Goal: Task Accomplishment & Management: Manage account settings

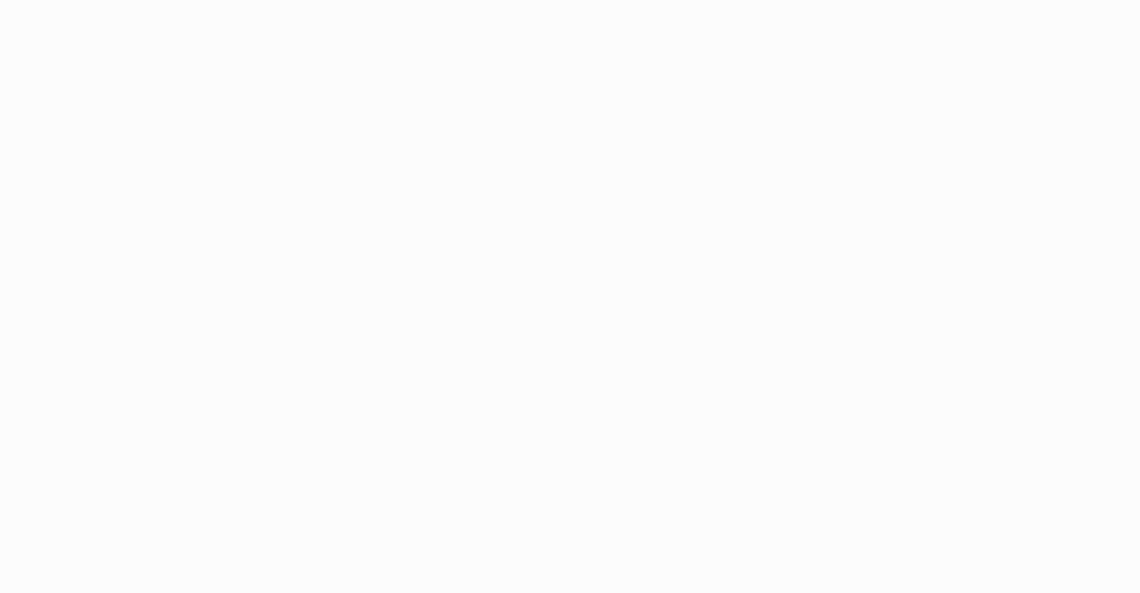
click at [824, 404] on html at bounding box center [570, 296] width 1140 height 593
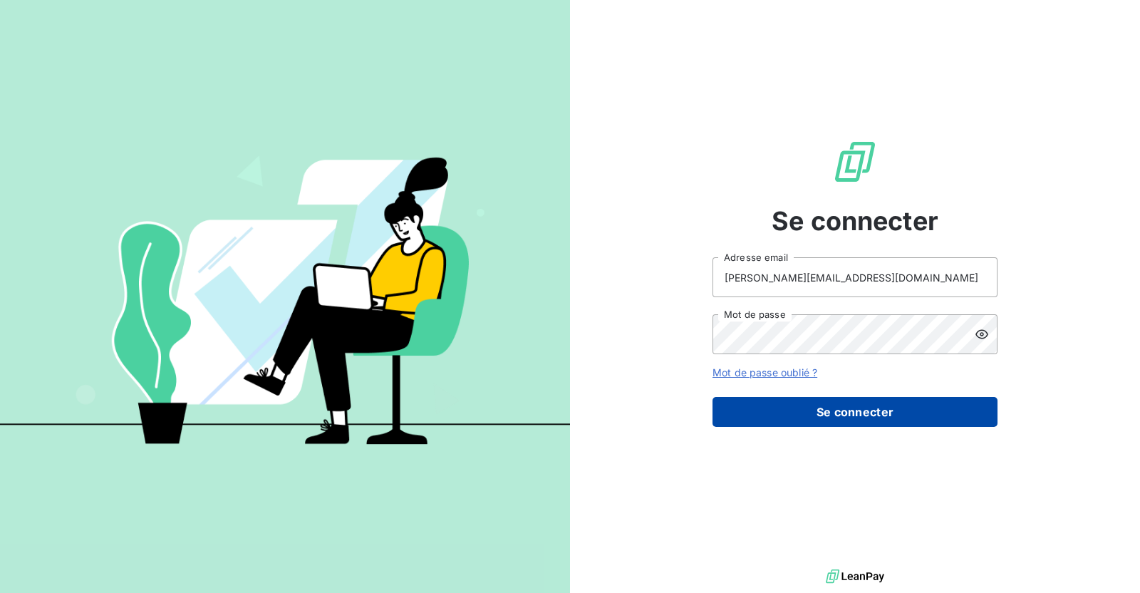
click at [828, 422] on button "Se connecter" at bounding box center [854, 412] width 285 height 30
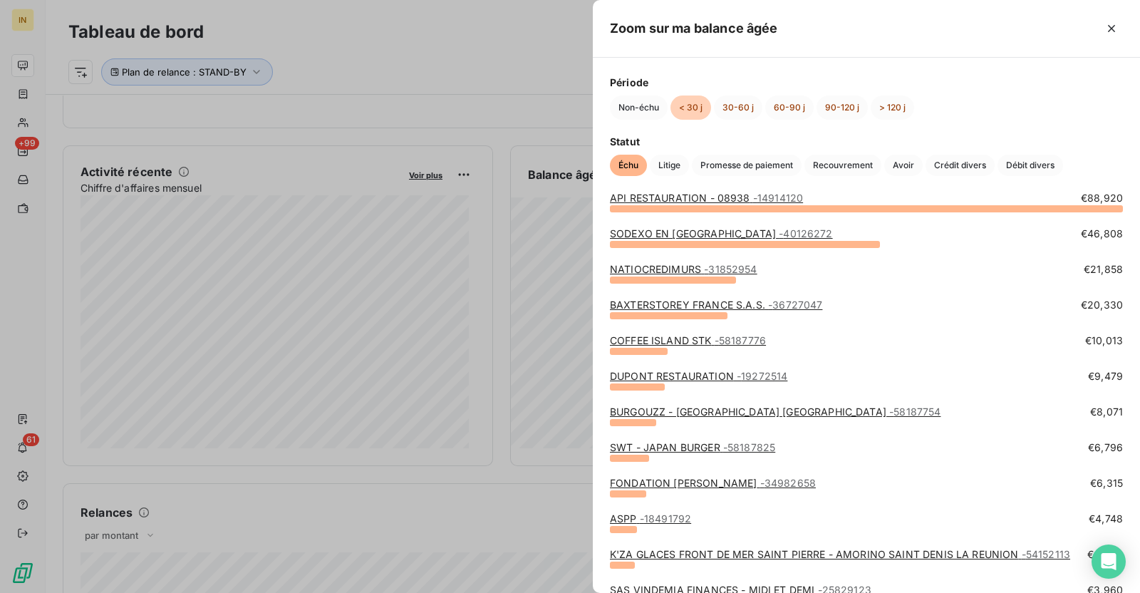
scroll to position [24, 0]
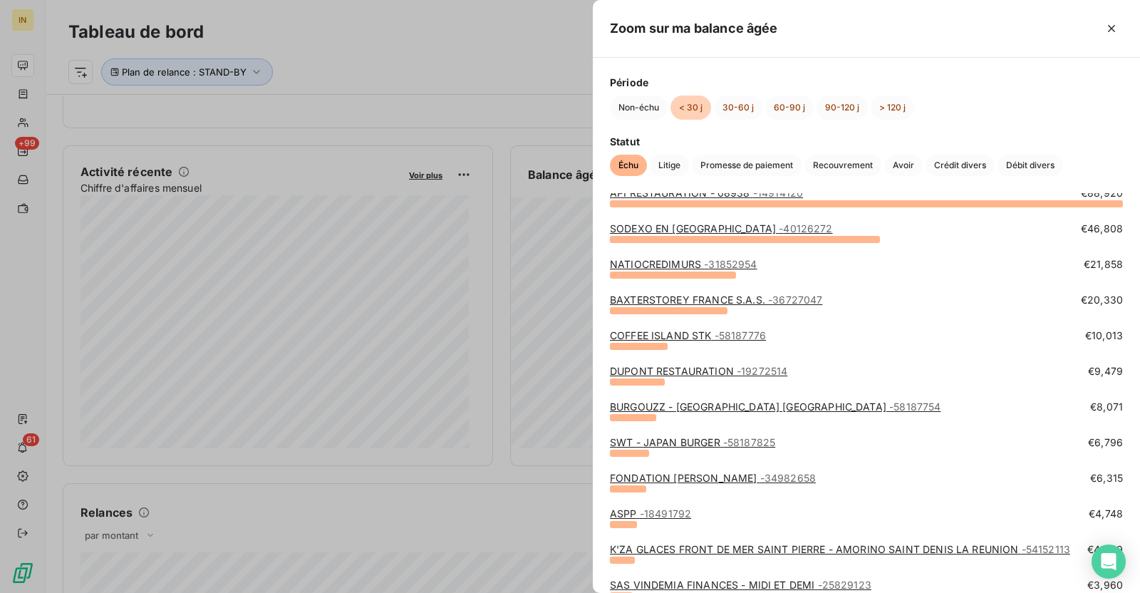
click at [491, 417] on div at bounding box center [570, 296] width 1140 height 593
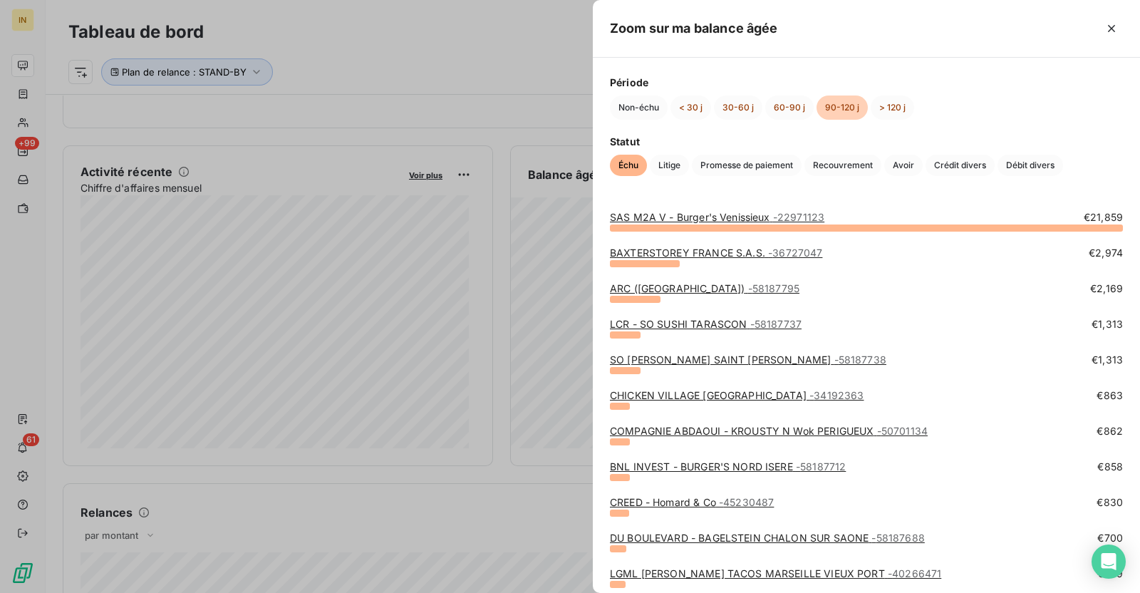
click at [498, 306] on div at bounding box center [570, 296] width 1140 height 593
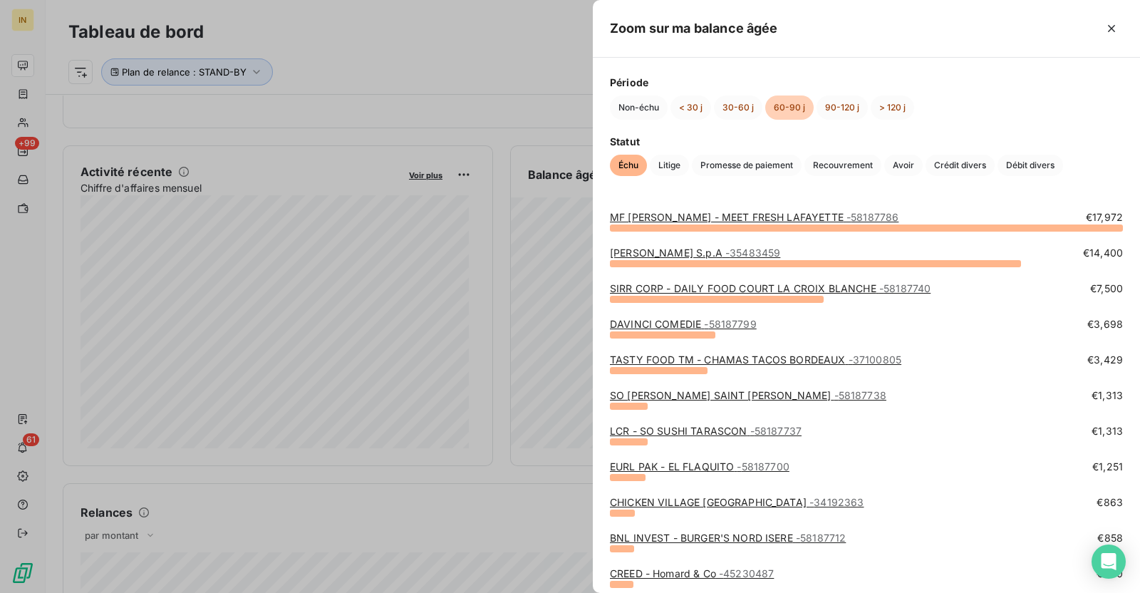
click at [499, 246] on div at bounding box center [570, 296] width 1140 height 593
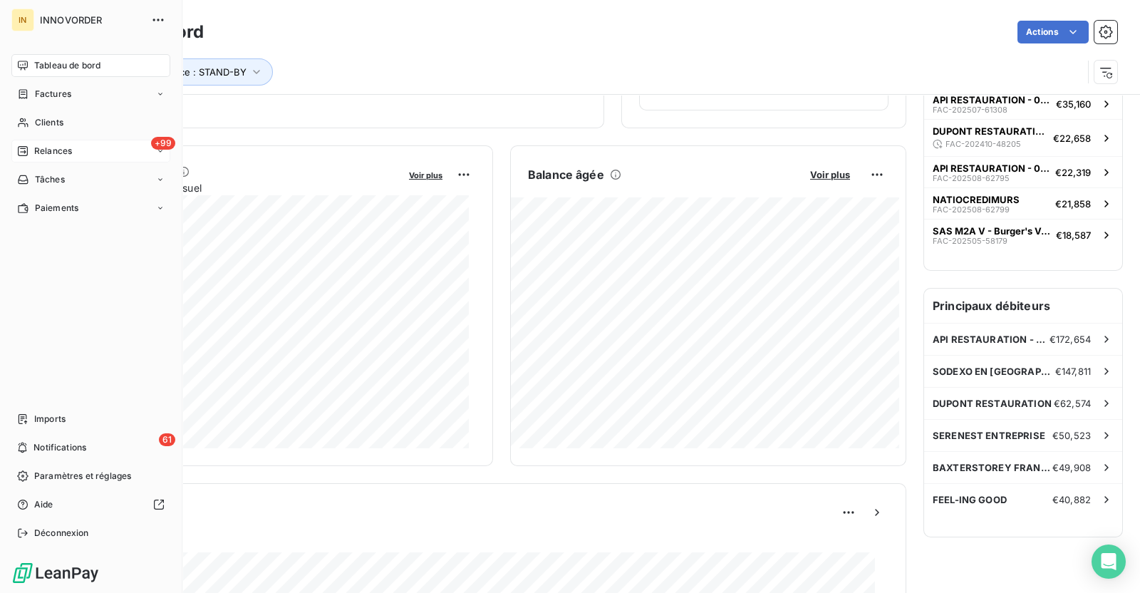
click at [58, 147] on span "Relances" at bounding box center [53, 151] width 38 height 13
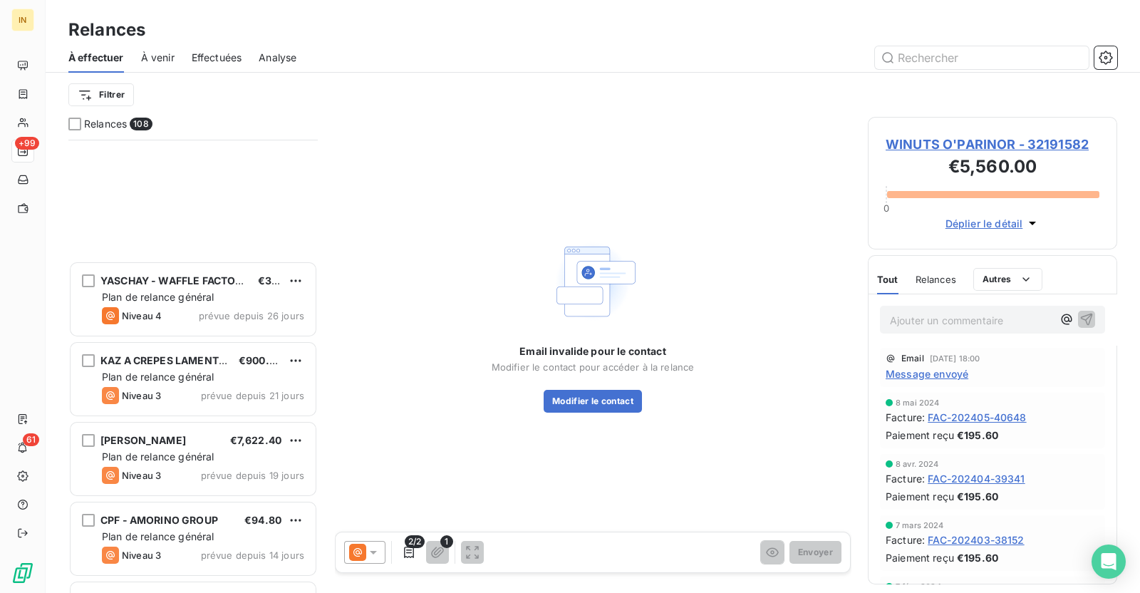
scroll to position [8164, 0]
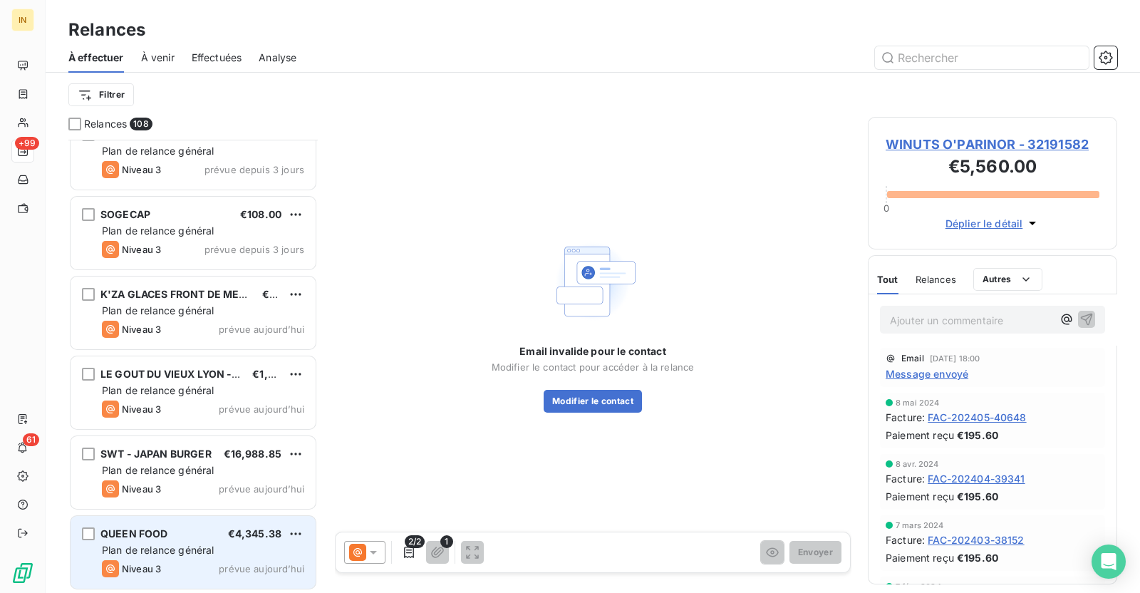
click at [171, 551] on span "Plan de relance général" at bounding box center [158, 550] width 112 height 12
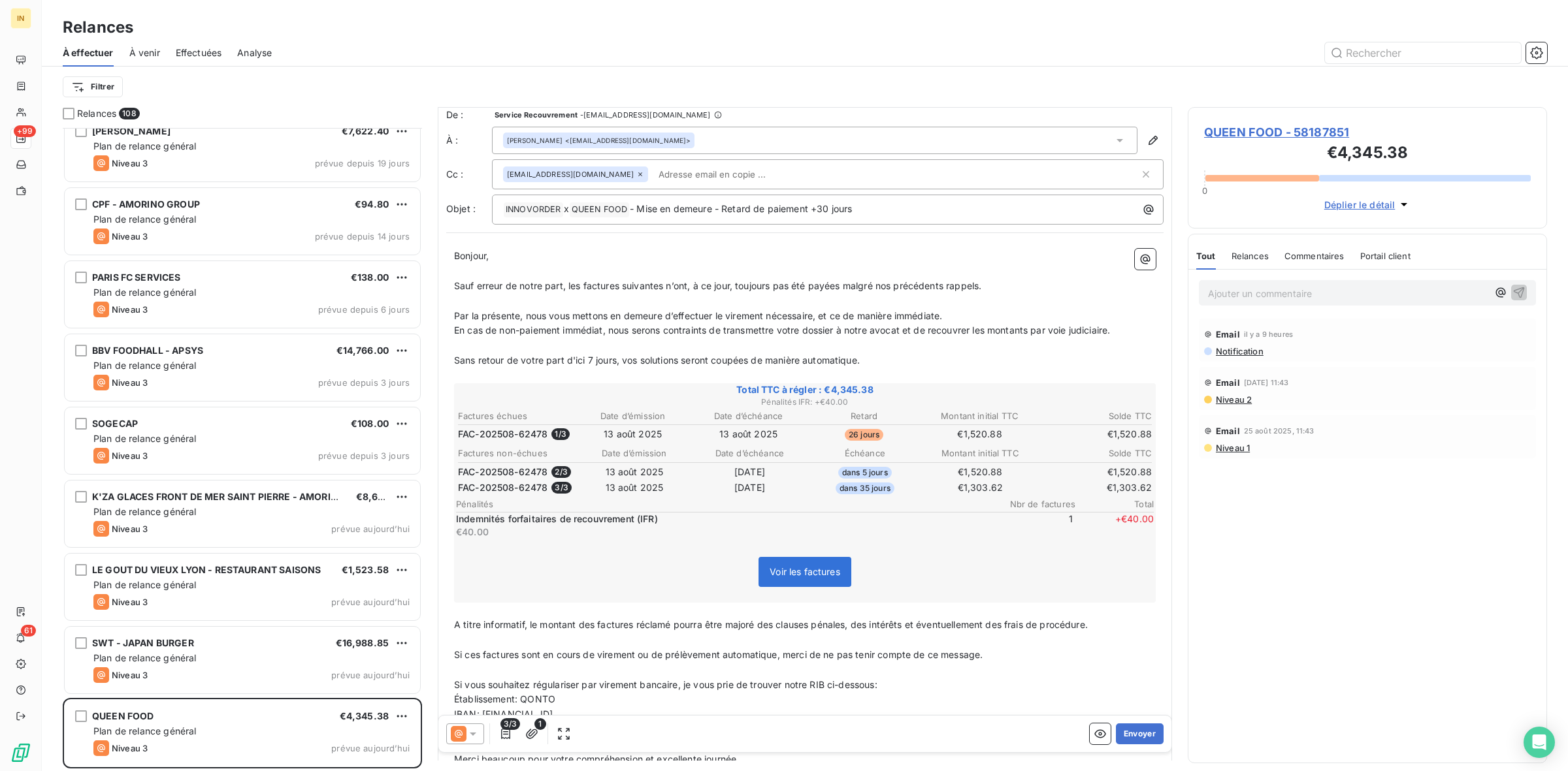
scroll to position [8, 0]
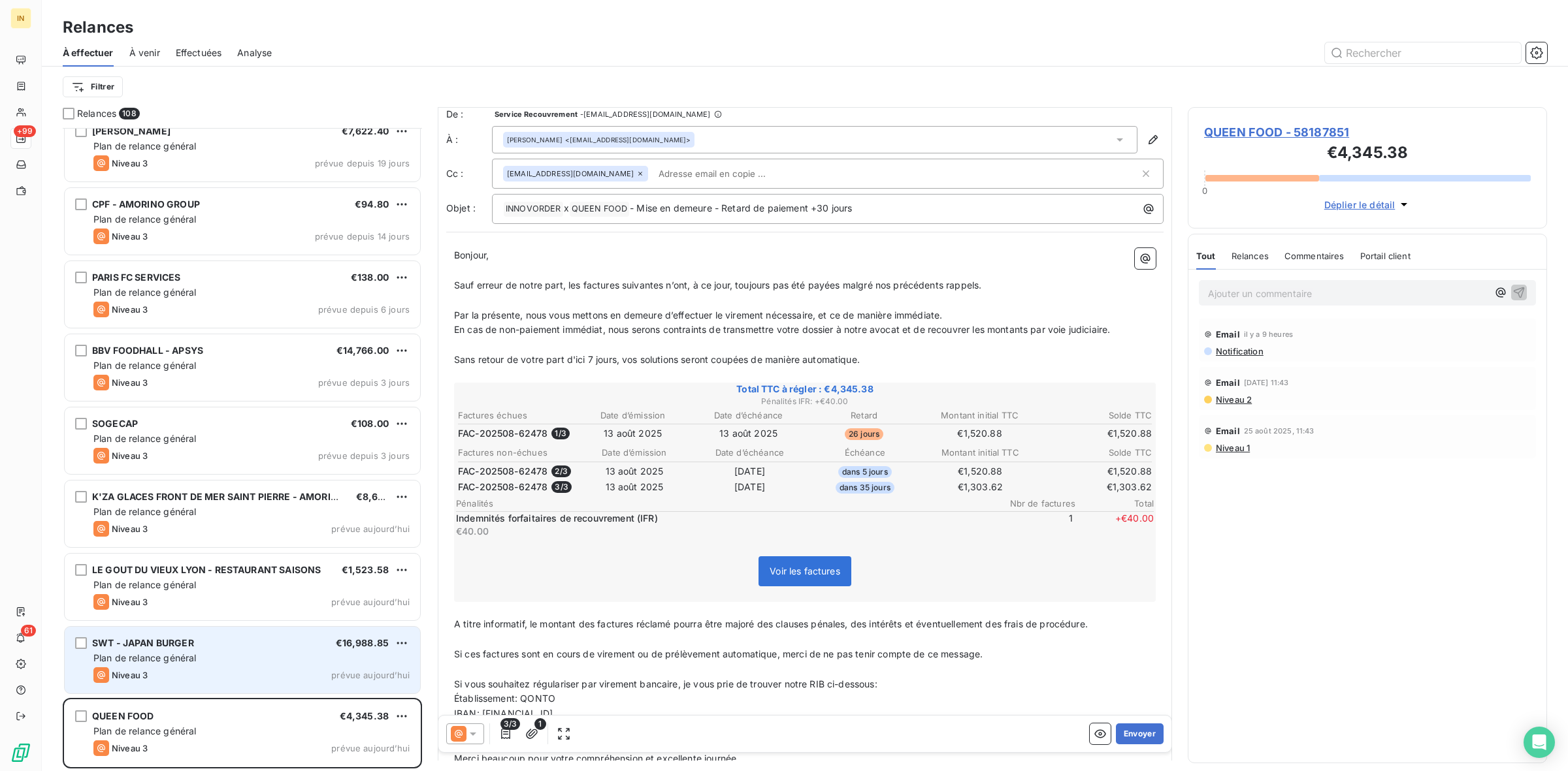
click at [200, 543] on div "Niveau 3 prévue aujourd’hui" at bounding box center [251, 675] width 316 height 16
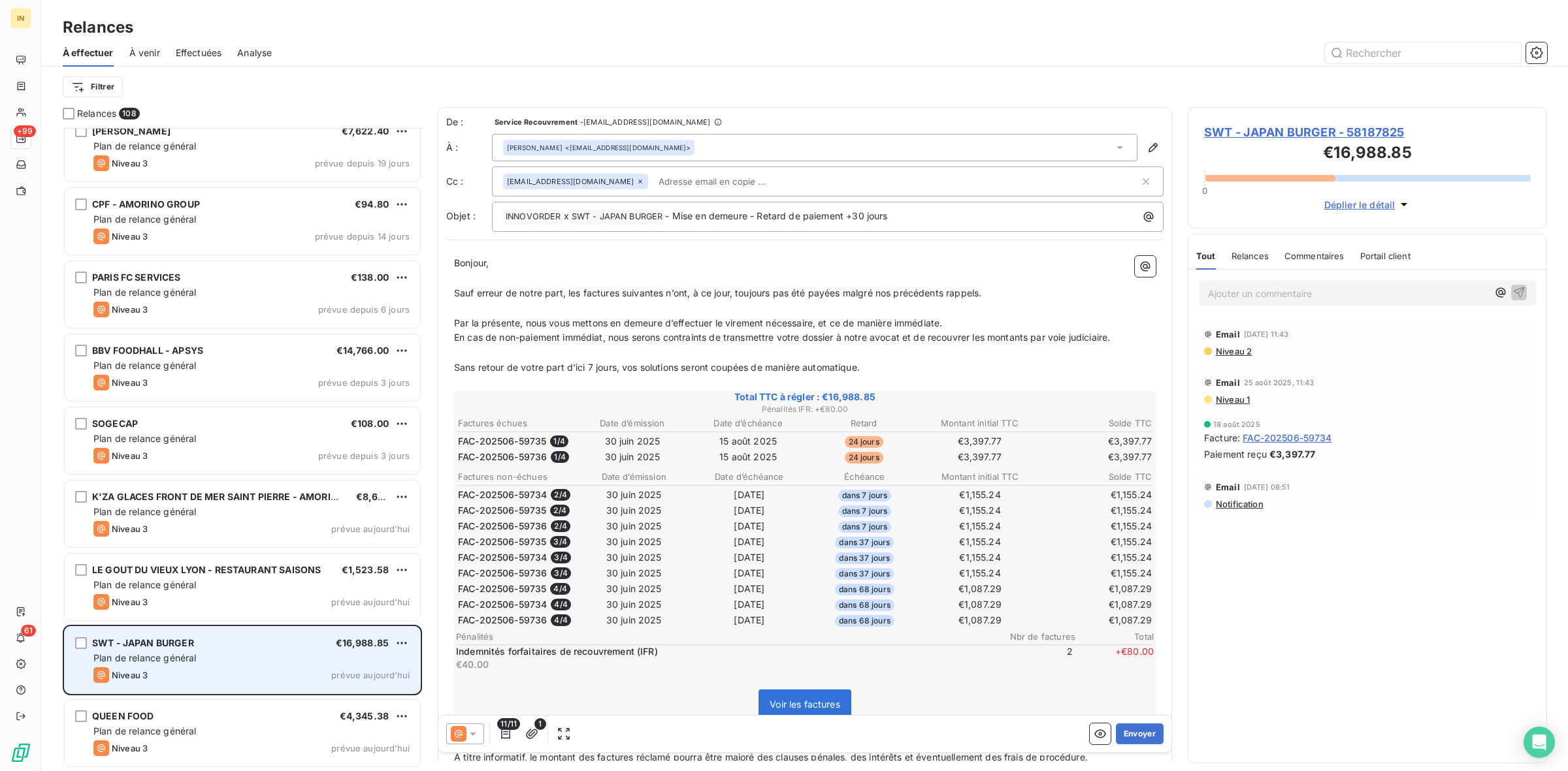
click at [236, 543] on div "SWT - JAPAN BURGER €16,988.85" at bounding box center [251, 643] width 316 height 12
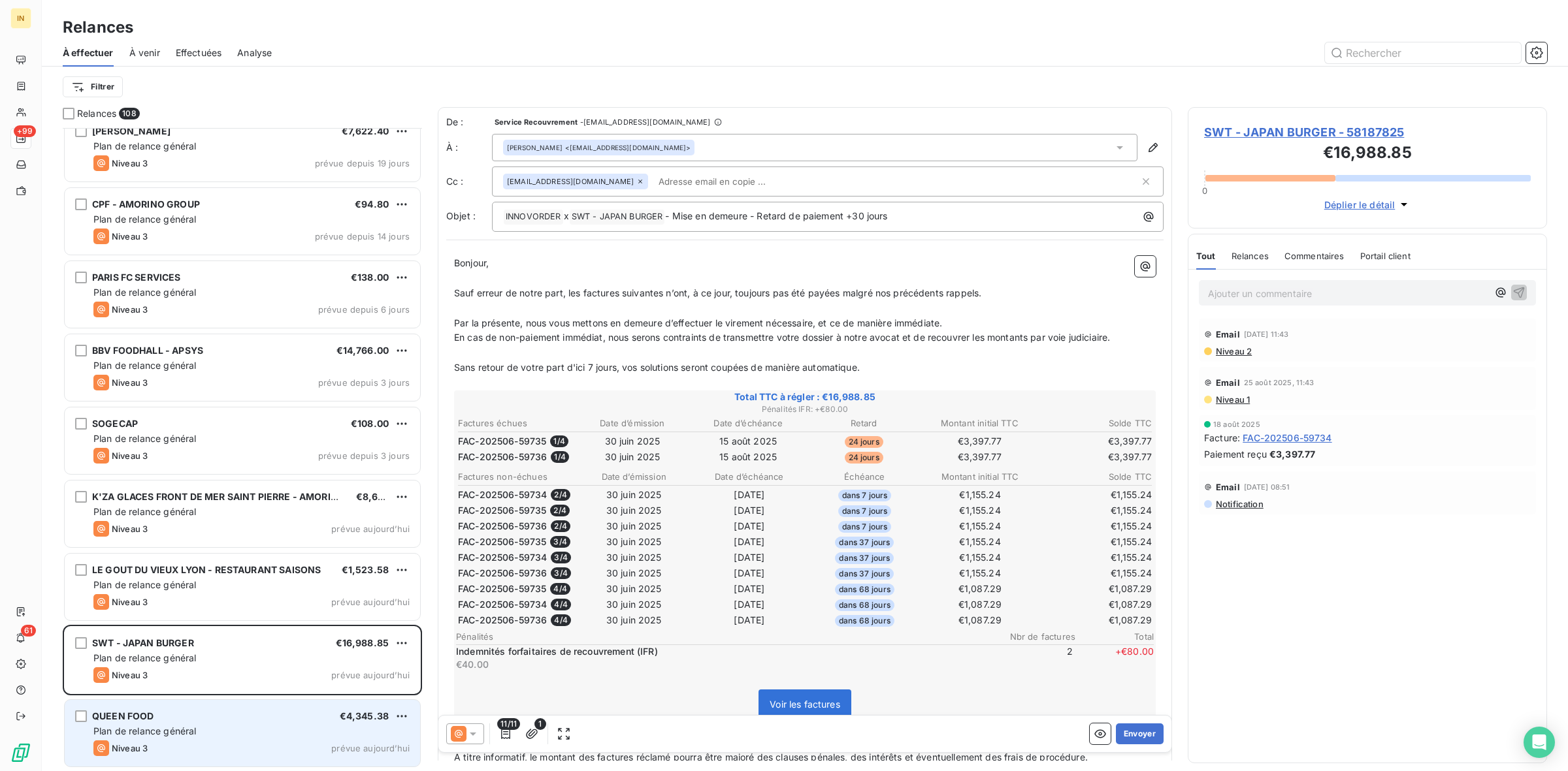
click at [201, 543] on div "Plan de relance général" at bounding box center [251, 732] width 316 height 13
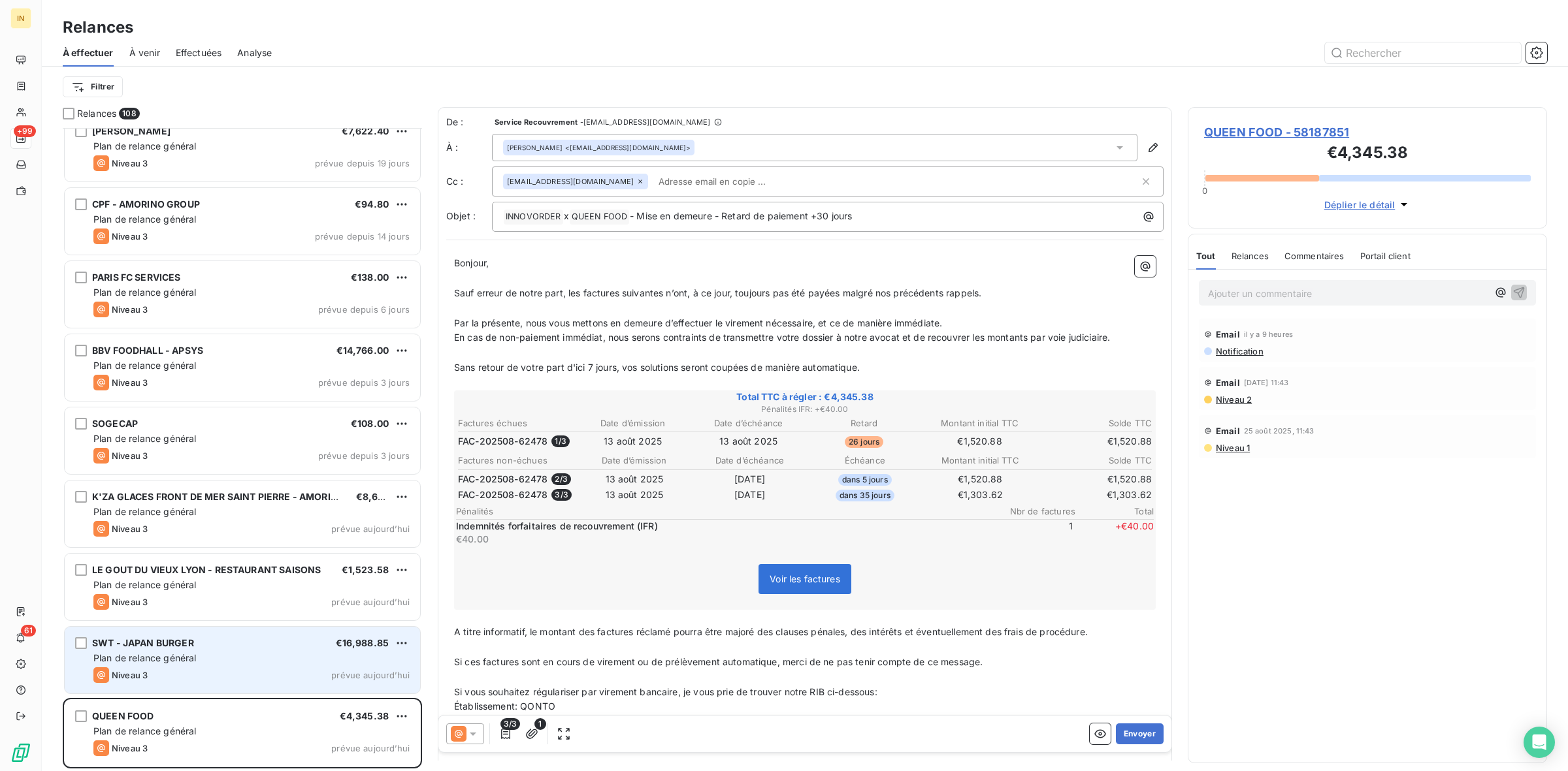
click at [226, 543] on div "SWT - JAPAN BURGER €16,988.85 Plan de relance général Niveau 3 prévue aujourd’h…" at bounding box center [243, 660] width 356 height 67
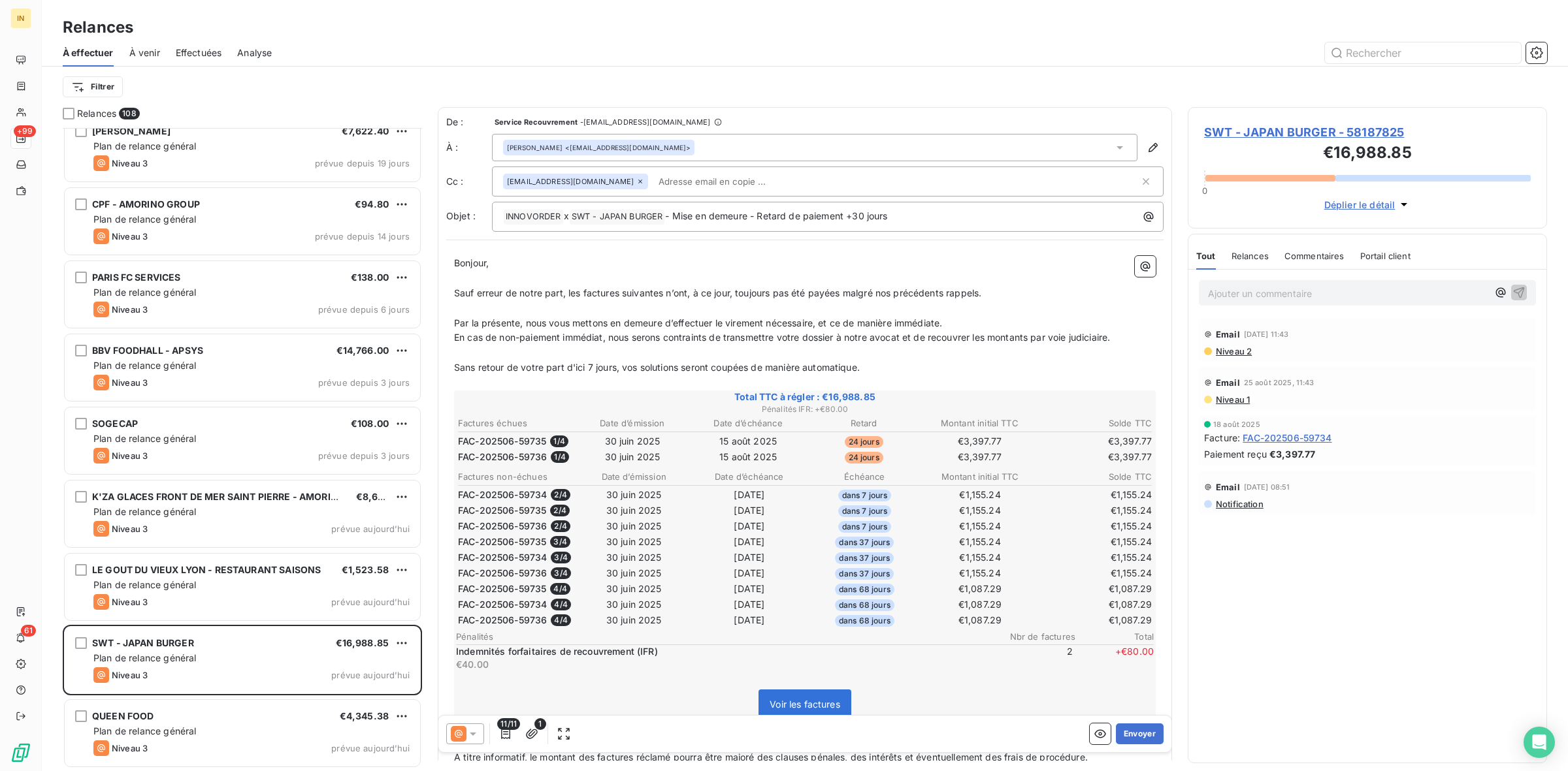
click at [1044, 290] on p "Ajouter un commentaire ﻿" at bounding box center [1347, 293] width 280 height 17
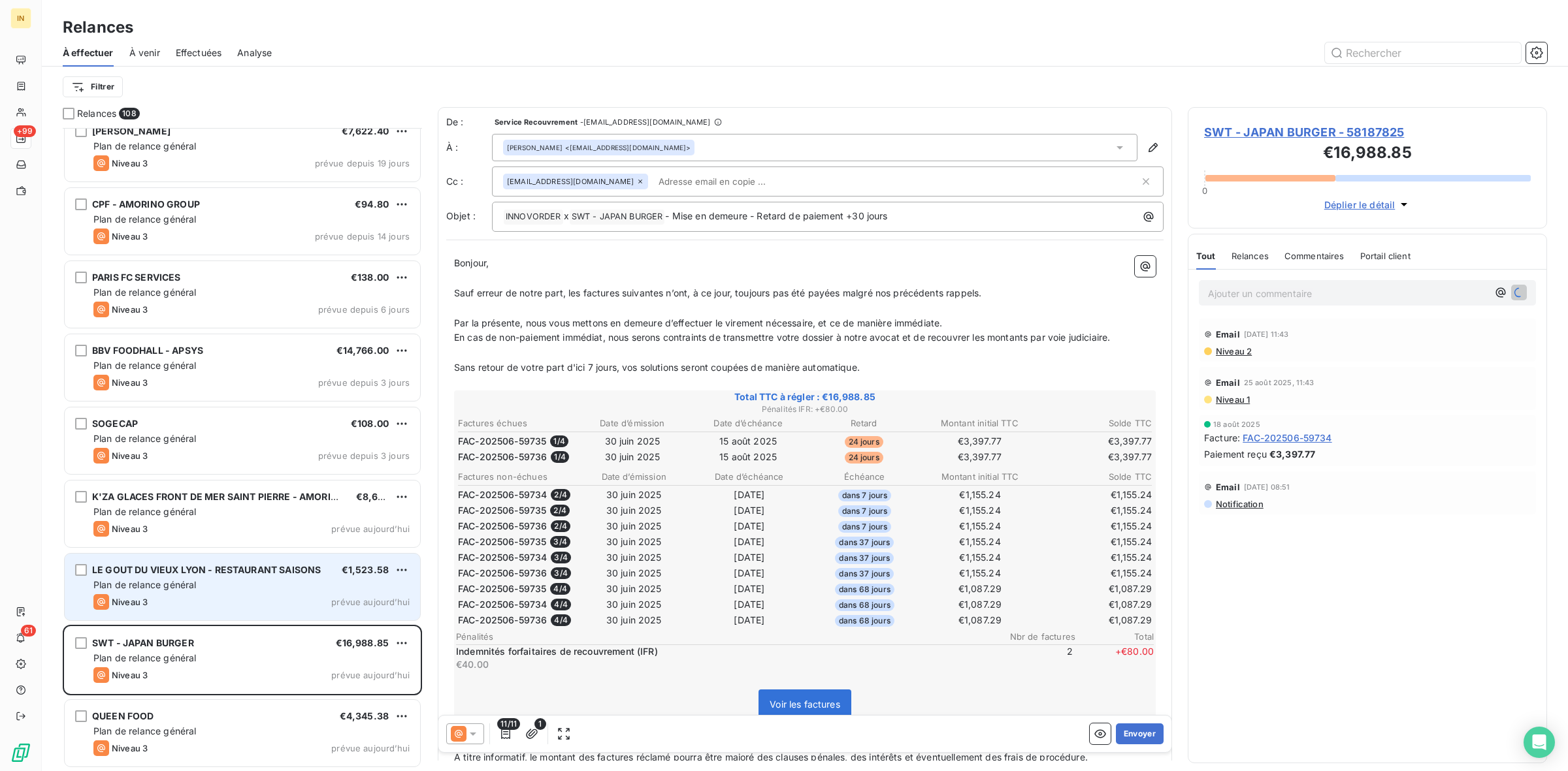
click at [196, 543] on span "LE GOUT DU VIEUX LYON - RESTAURANT SAISONS" at bounding box center [205, 569] width 228 height 11
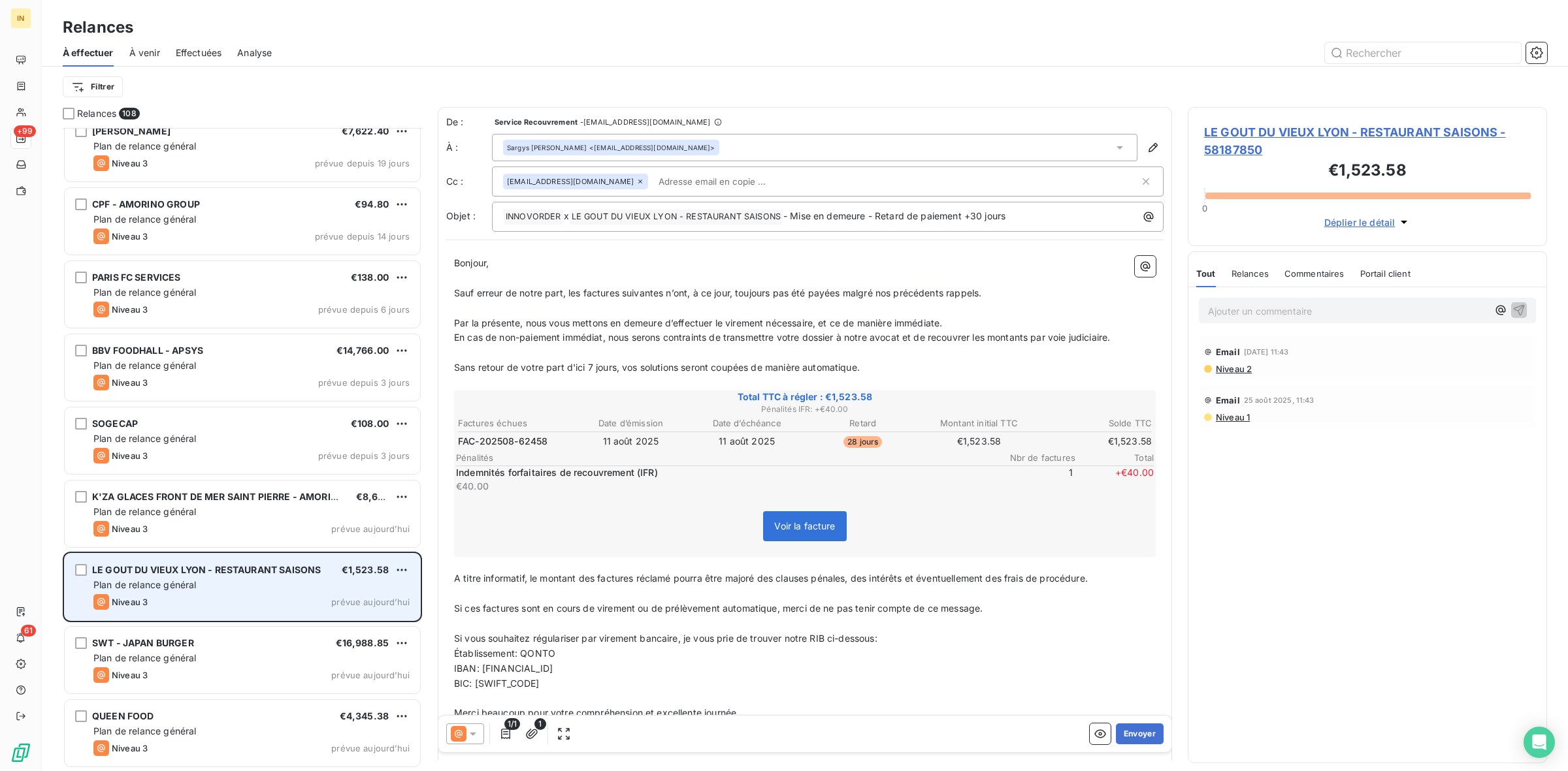
click at [258, 543] on div "Plan de relance général" at bounding box center [251, 585] width 316 height 13
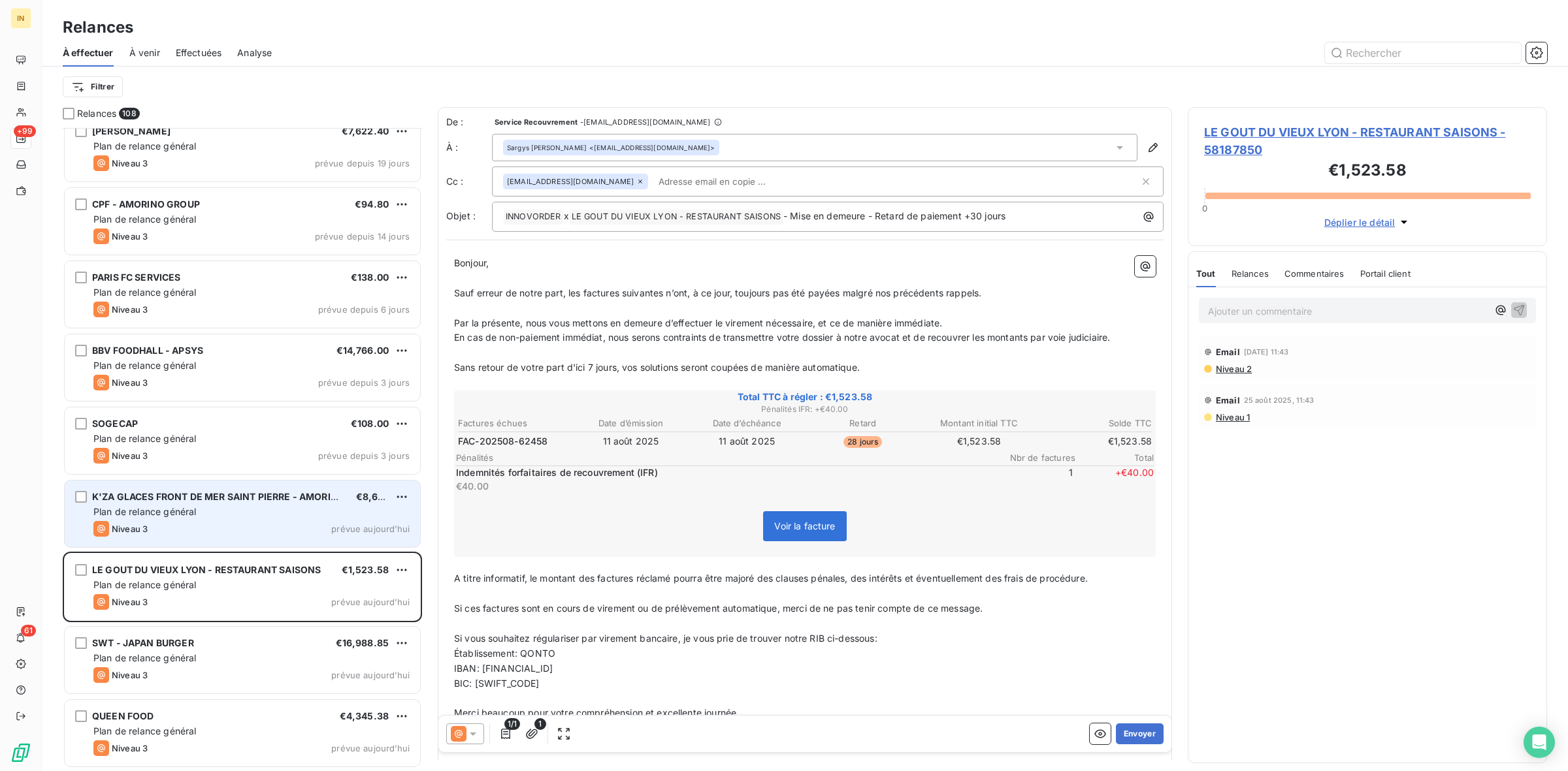
click at [242, 504] on div "K'ZA GLACES FRONT DE MER SAINT PIERRE - AMORINO SAINT DENIS LA REUNION €8,678.8…" at bounding box center [243, 513] width 356 height 67
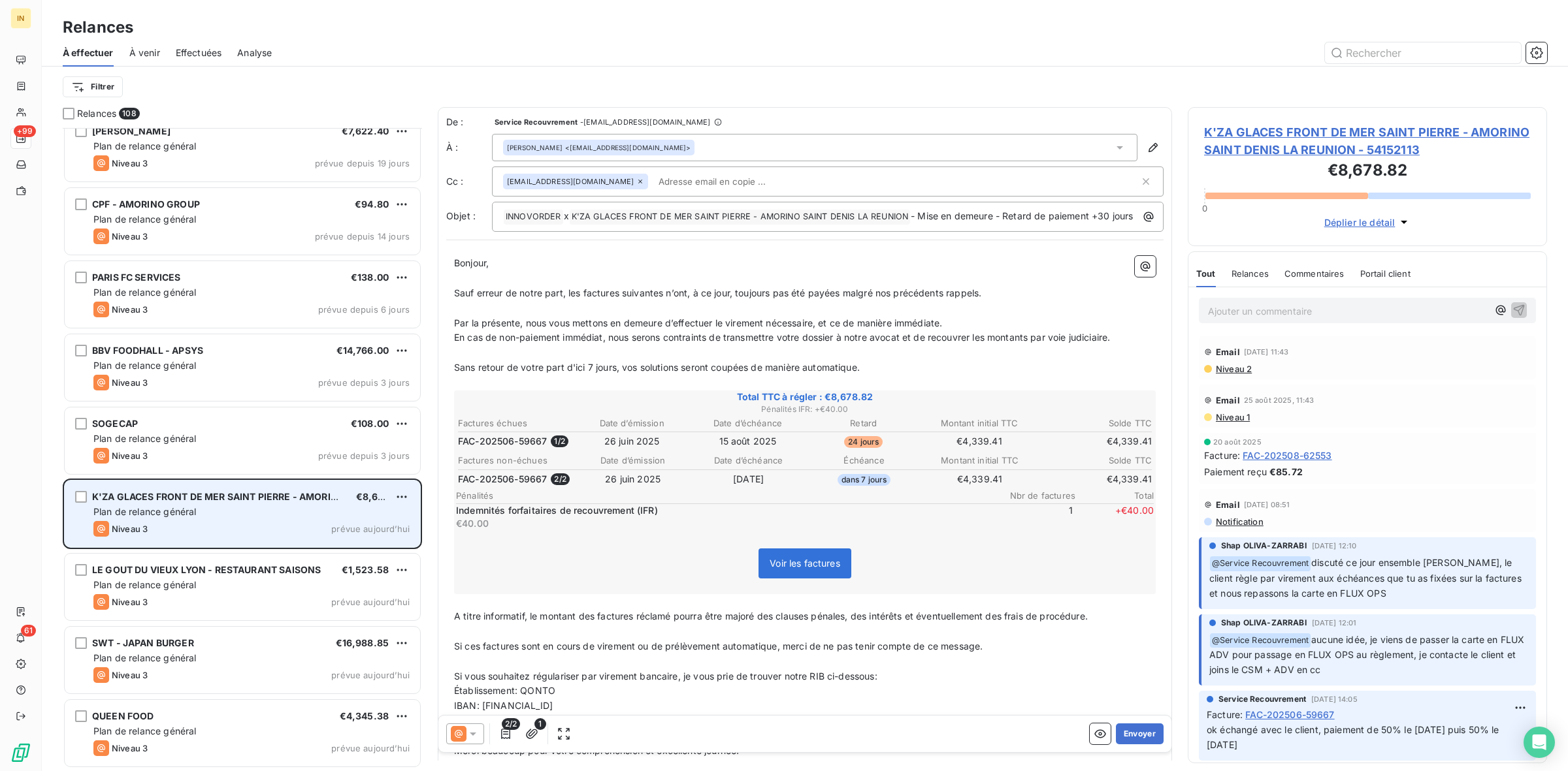
click at [233, 524] on div "Niveau 3 prévue aujourd’hui" at bounding box center [251, 528] width 316 height 16
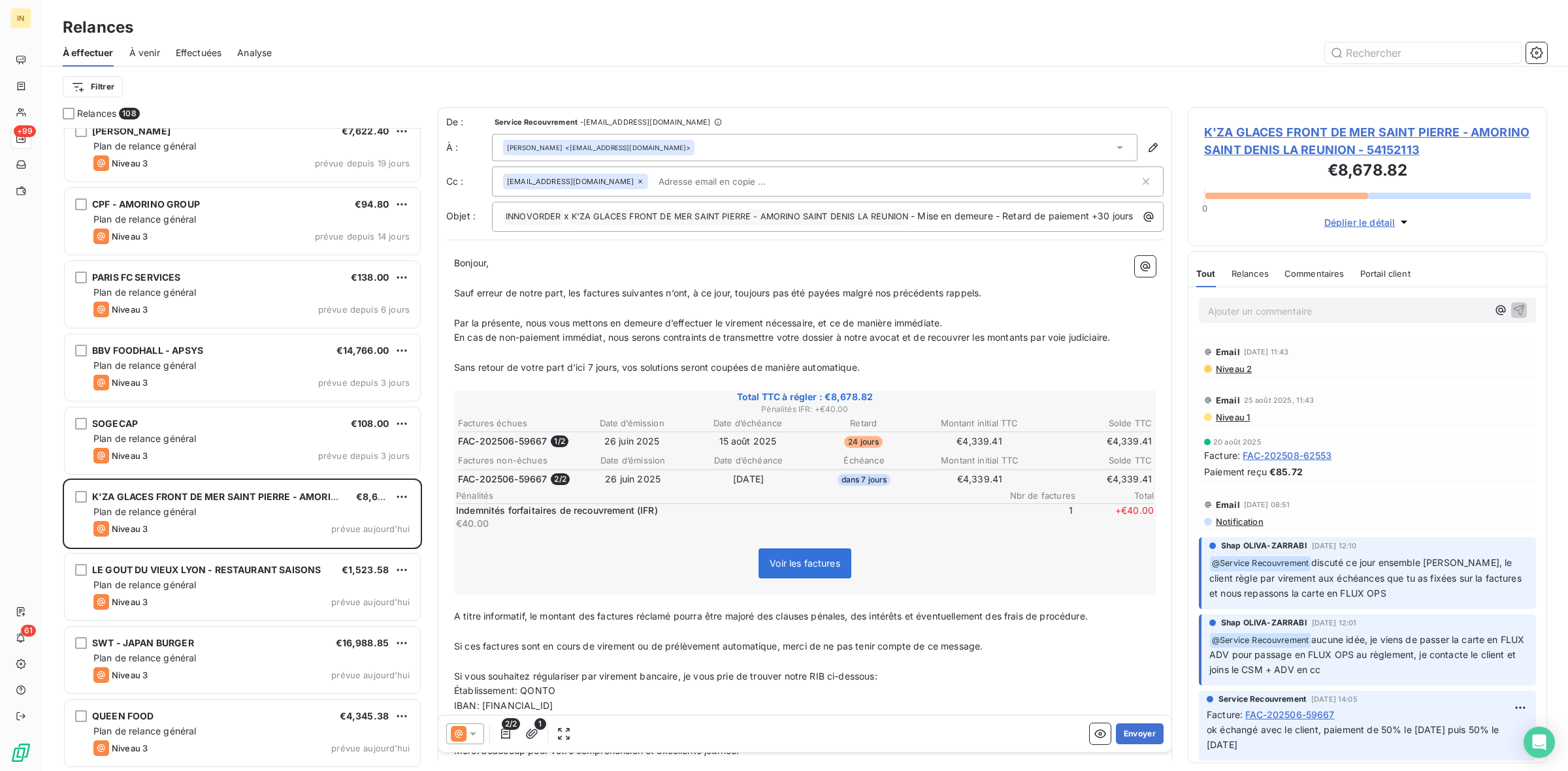
click at [1044, 305] on p "Ajouter un commentaire ﻿" at bounding box center [1347, 312] width 280 height 17
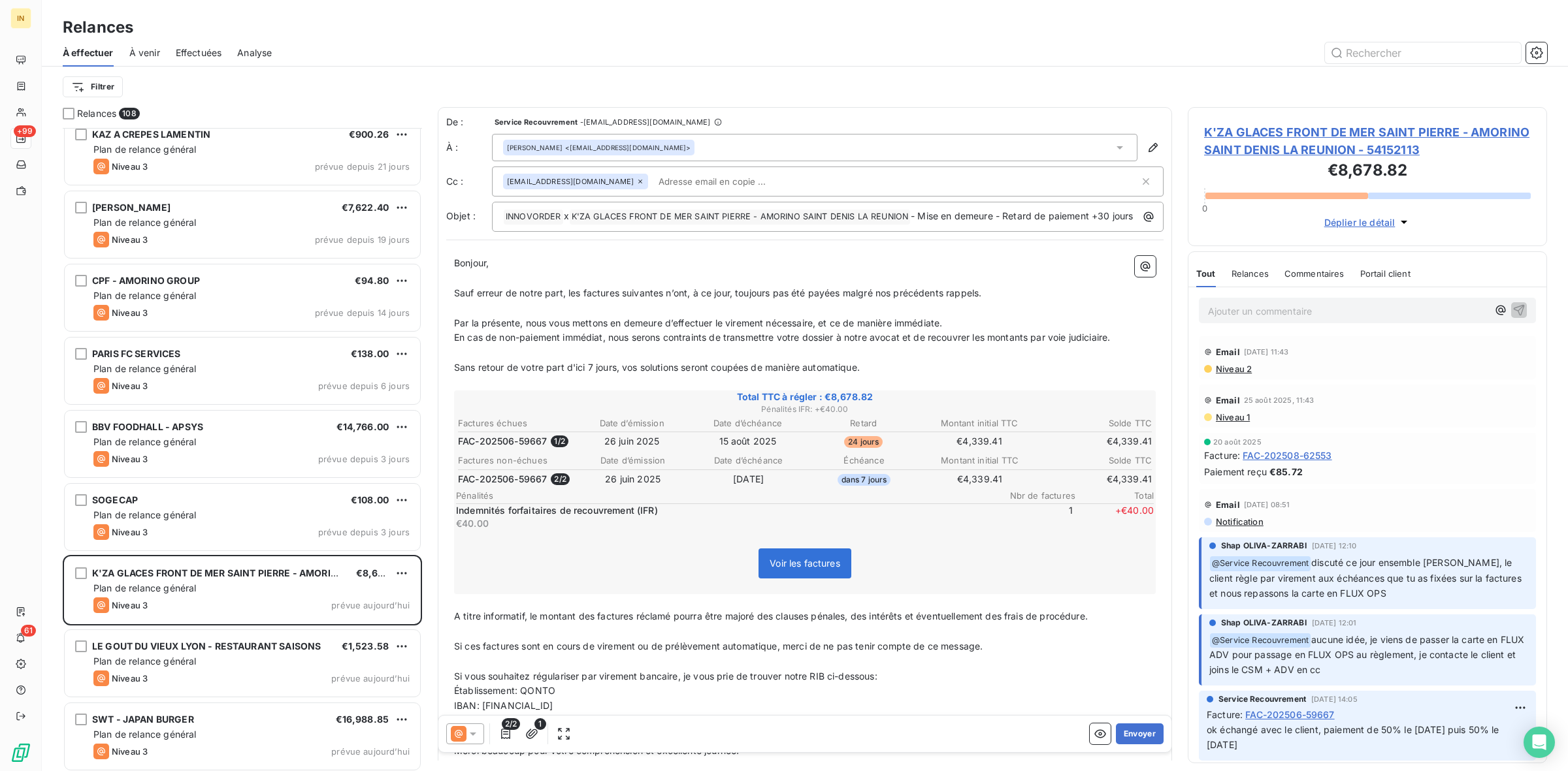
scroll to position [7257, 0]
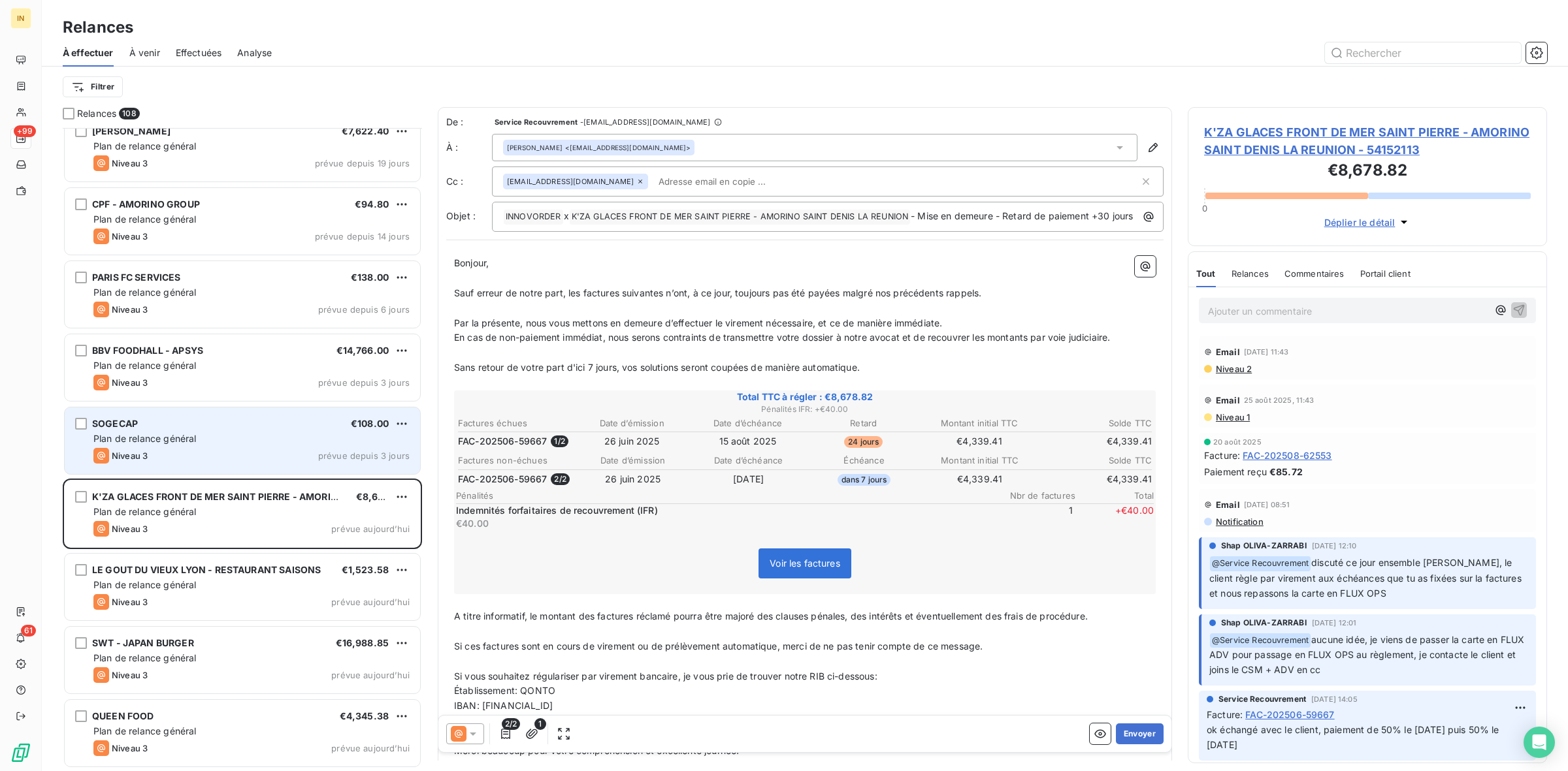
click at [158, 433] on span "Plan de relance général" at bounding box center [145, 438] width 103 height 11
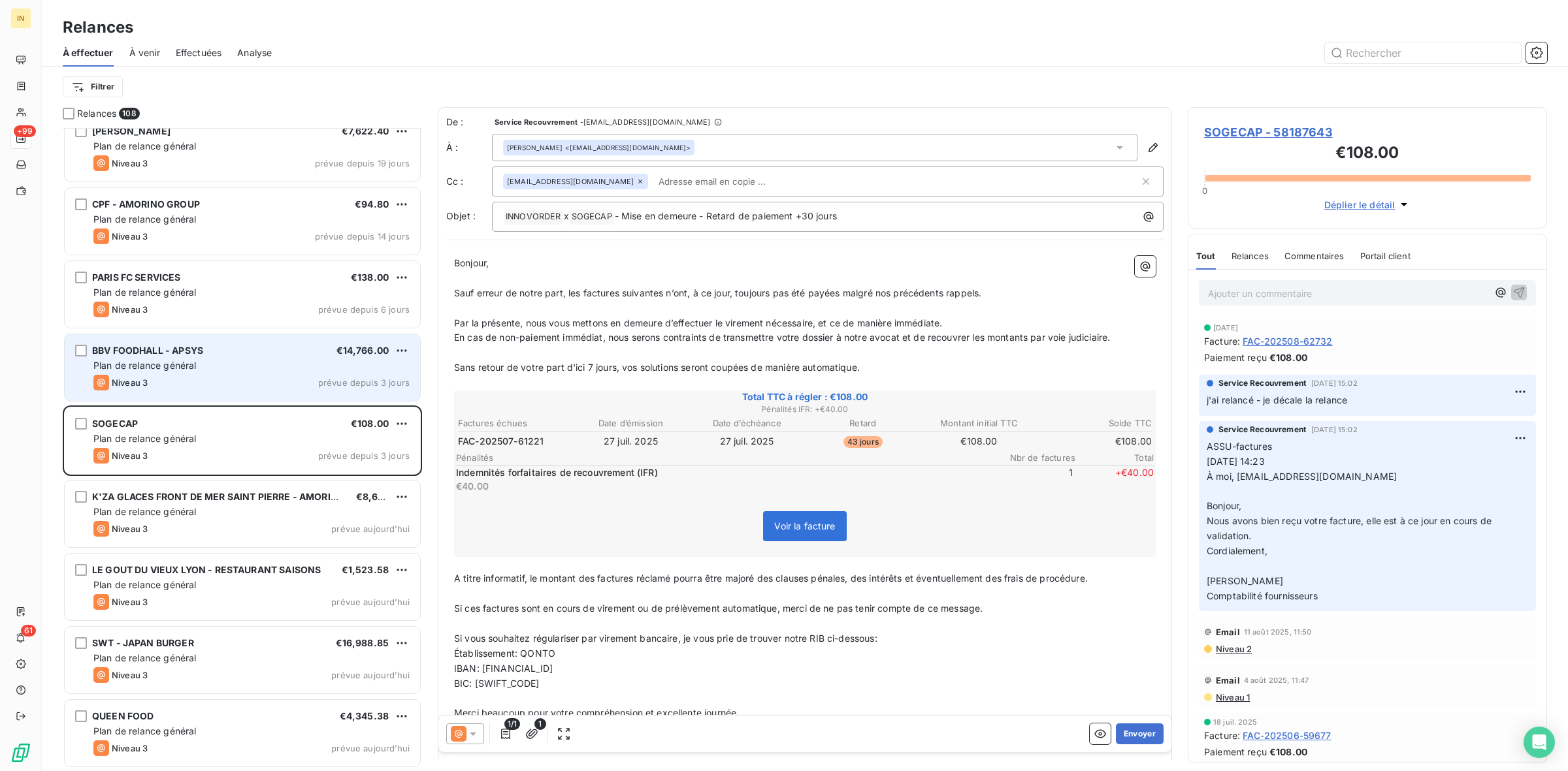
click at [188, 357] on div "BBV FOODHALL - APSYS" at bounding box center [147, 350] width 111 height 13
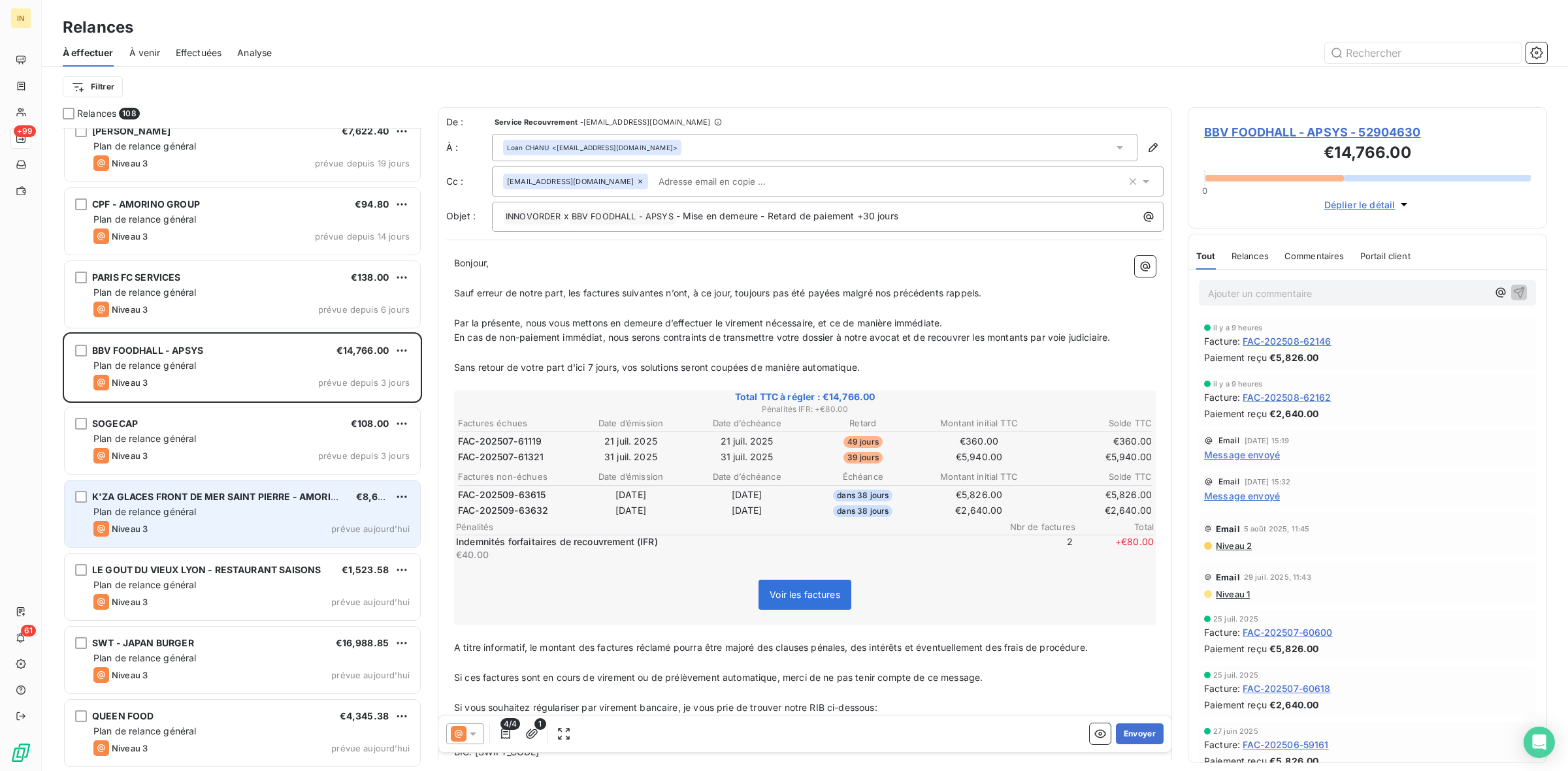
click at [237, 506] on div "Plan de relance général" at bounding box center [251, 512] width 316 height 13
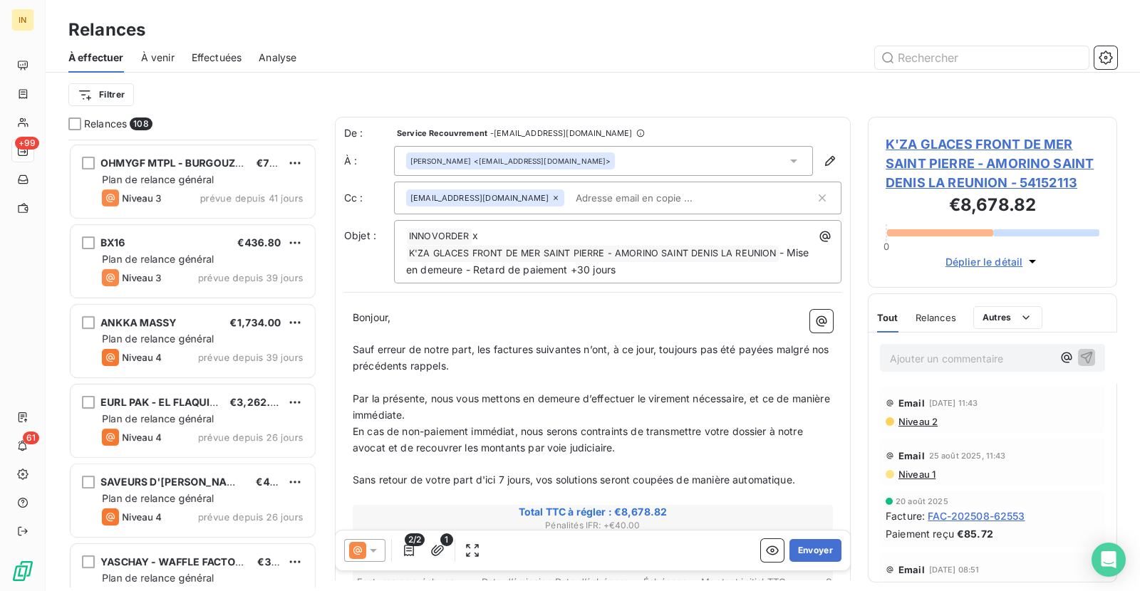
scroll to position [438, 235]
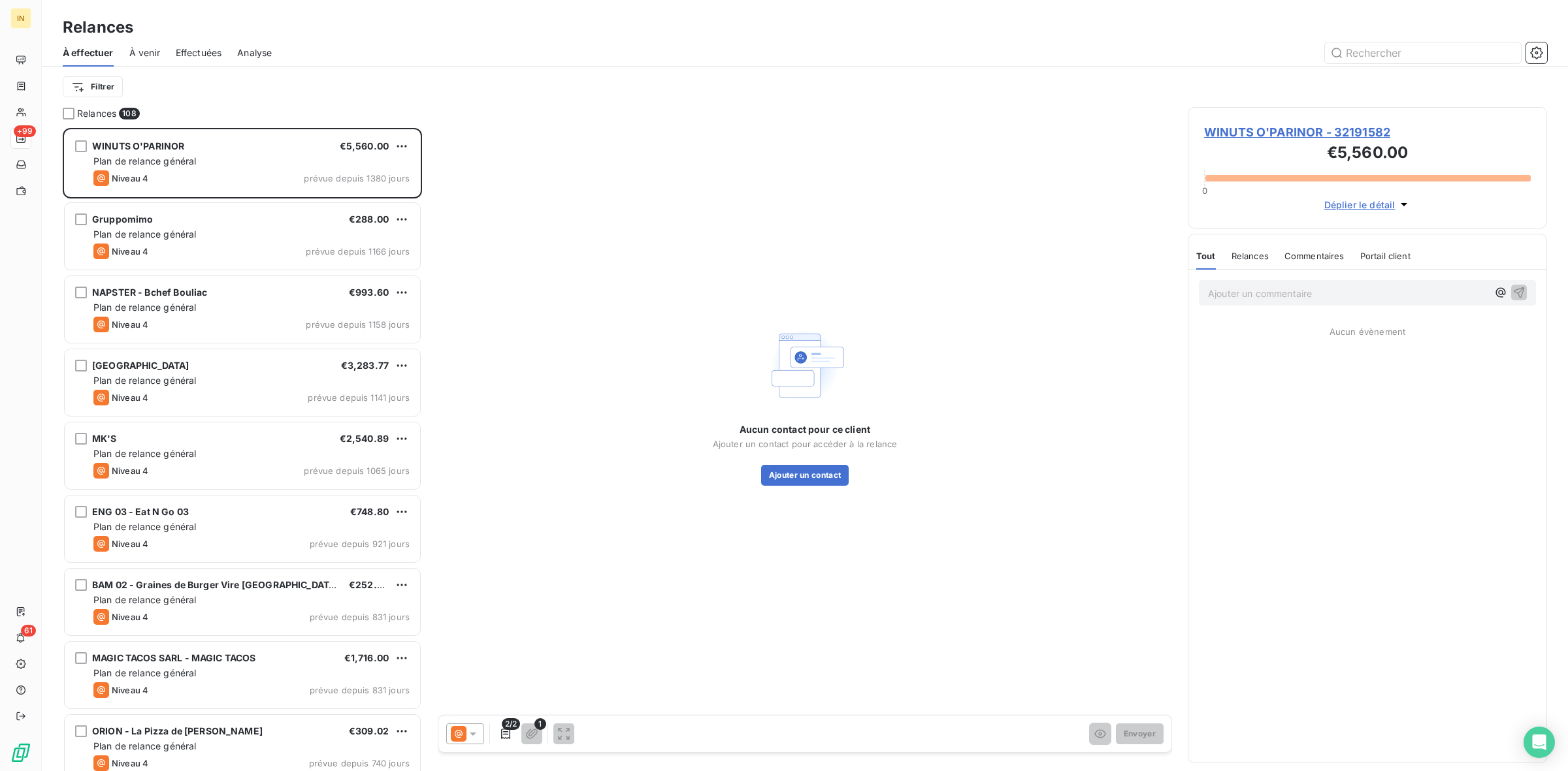
scroll to position [632, 347]
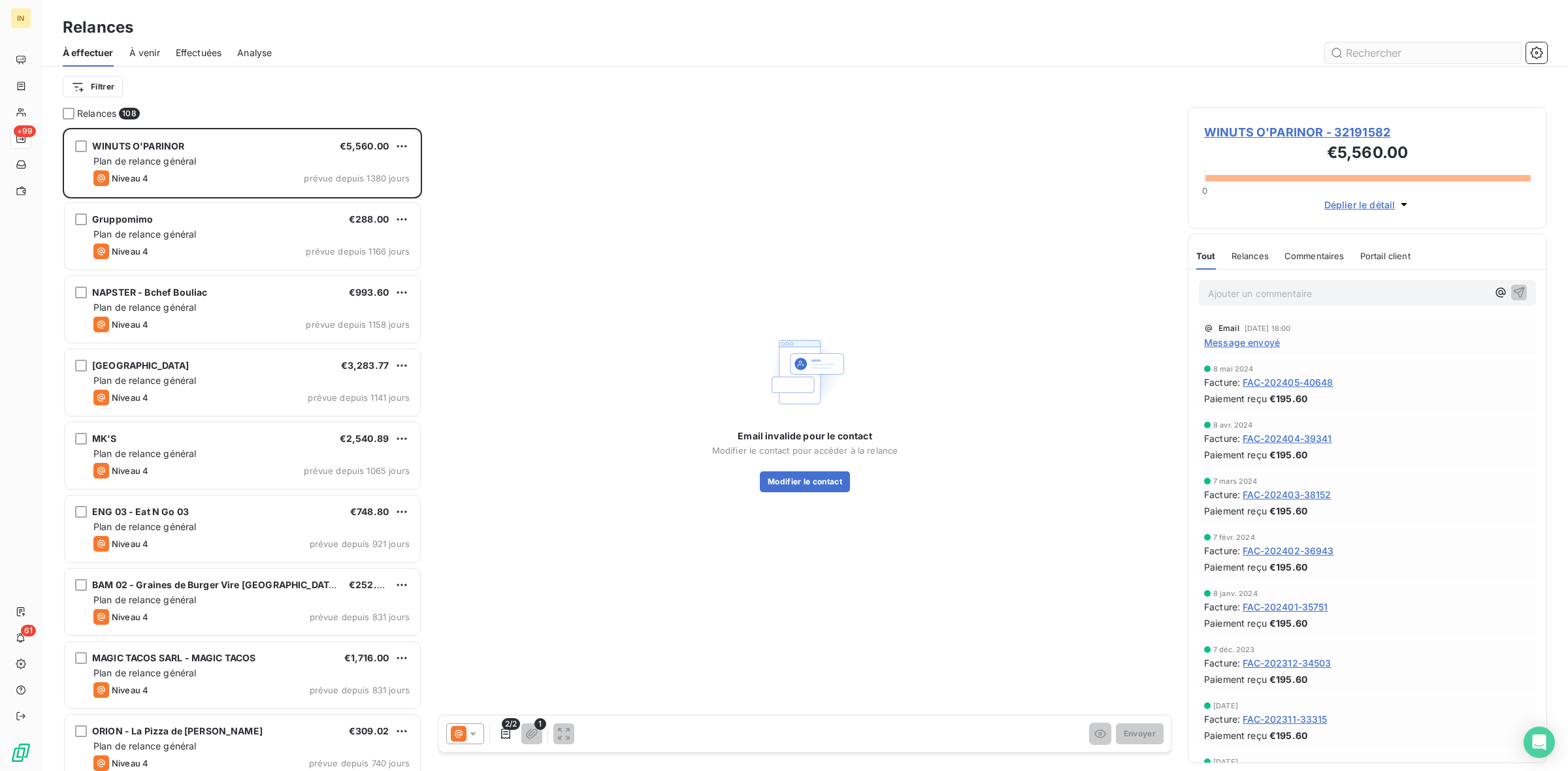
click at [1419, 58] on input "text" at bounding box center [1423, 52] width 196 height 21
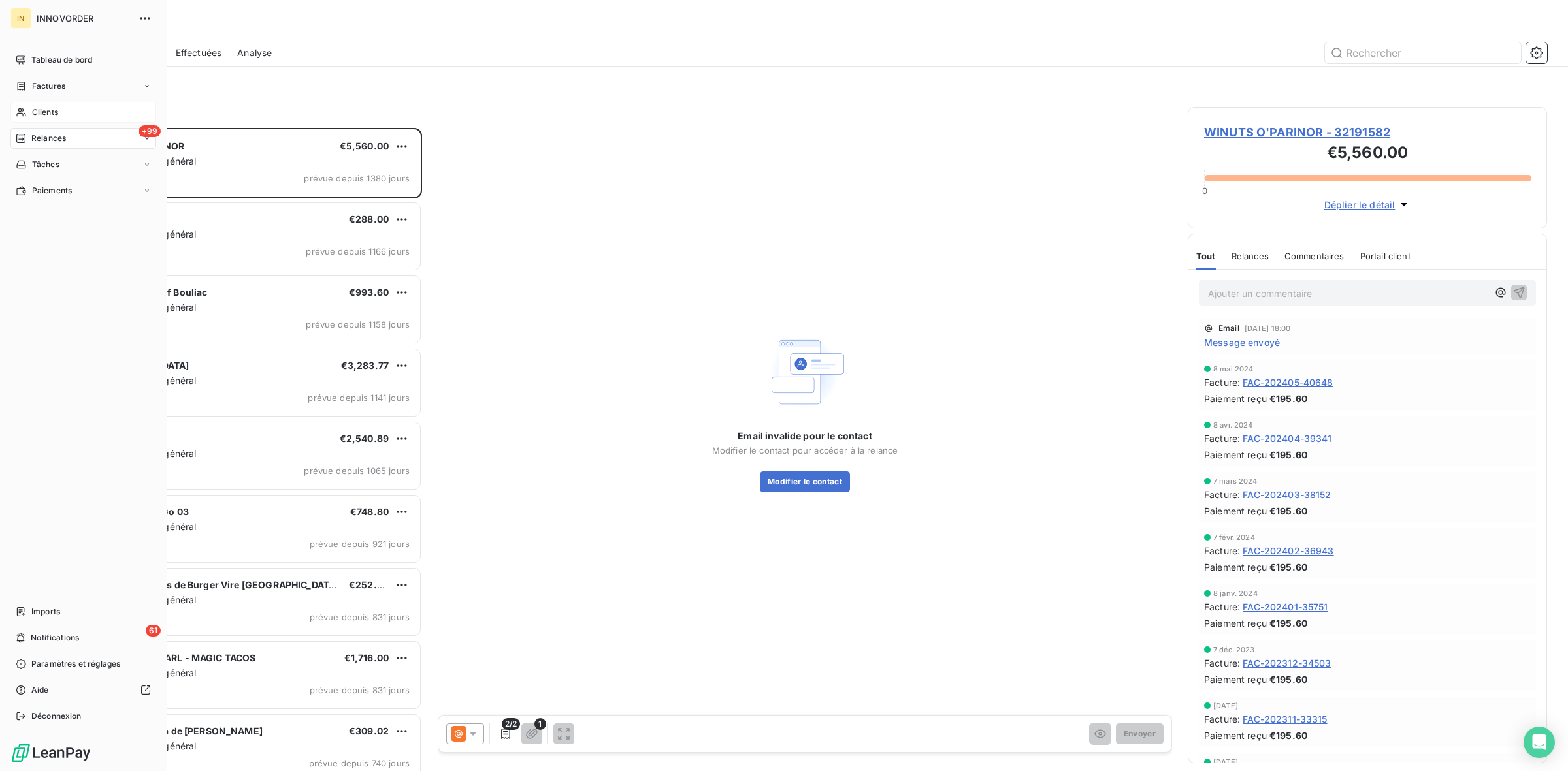
click at [30, 106] on div "Clients" at bounding box center [83, 112] width 146 height 21
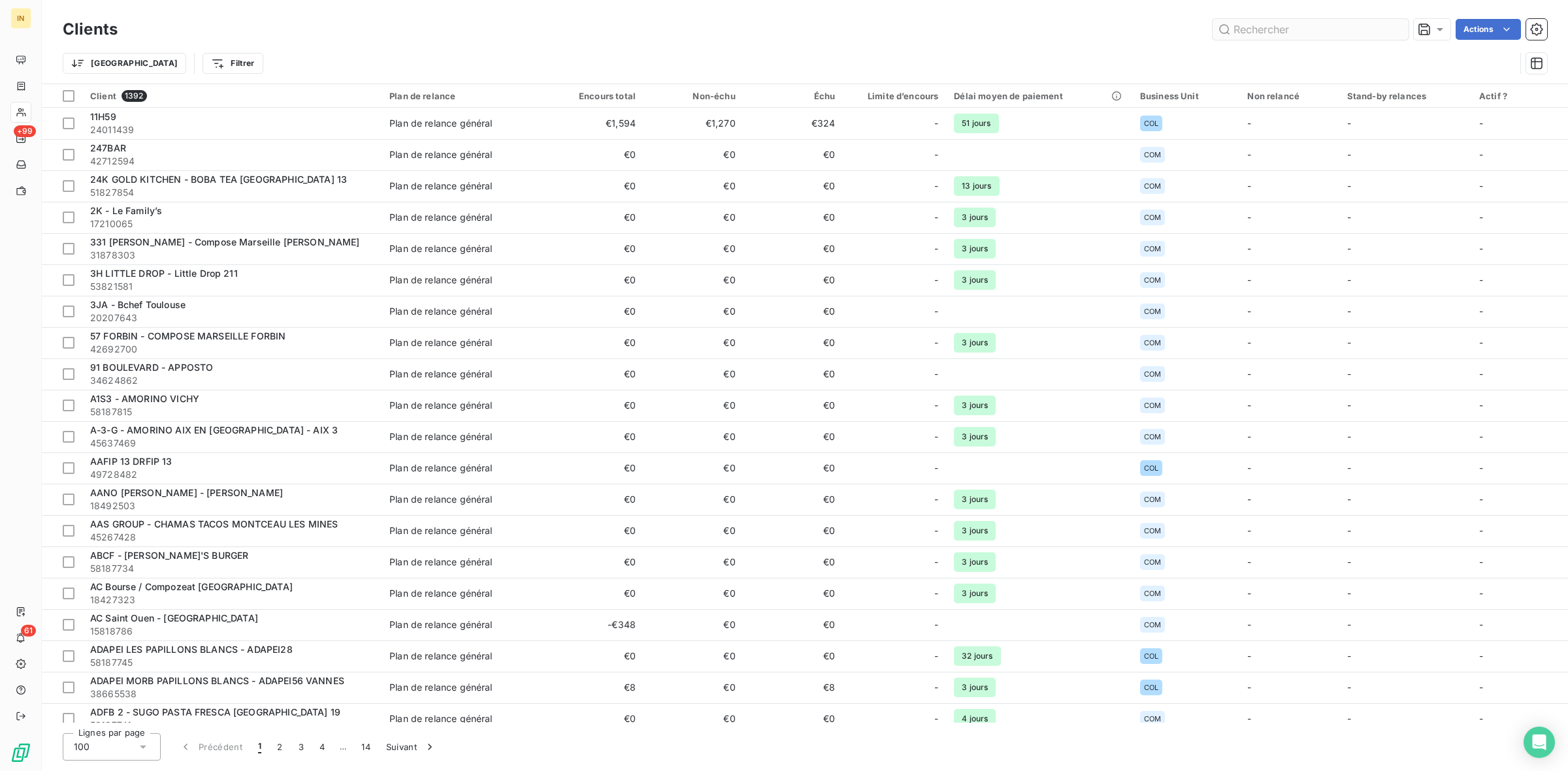
click at [1274, 26] on input "text" at bounding box center [1310, 29] width 196 height 21
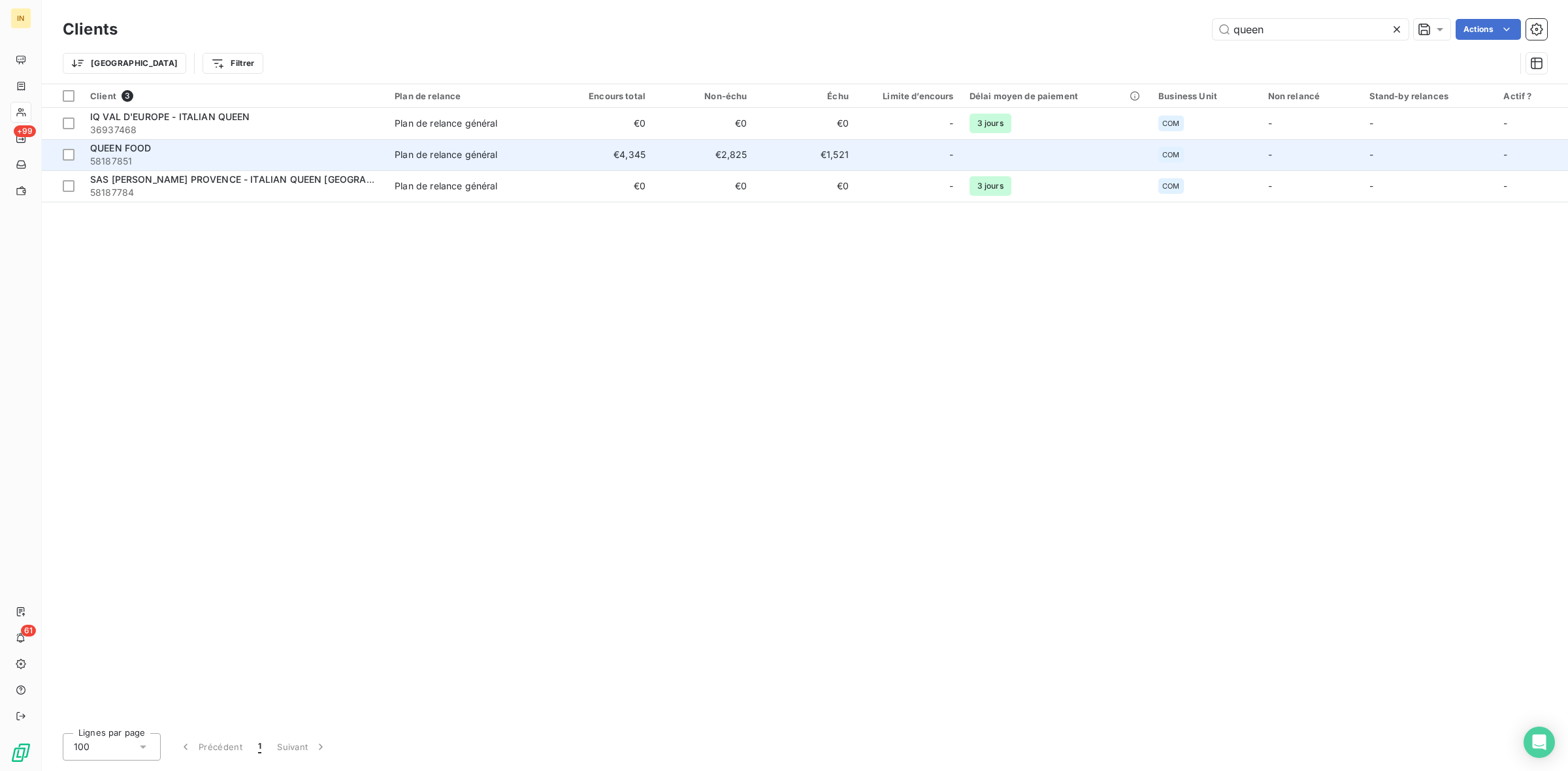
type input "queen"
click at [203, 148] on div "QUEEN FOOD" at bounding box center [234, 149] width 289 height 13
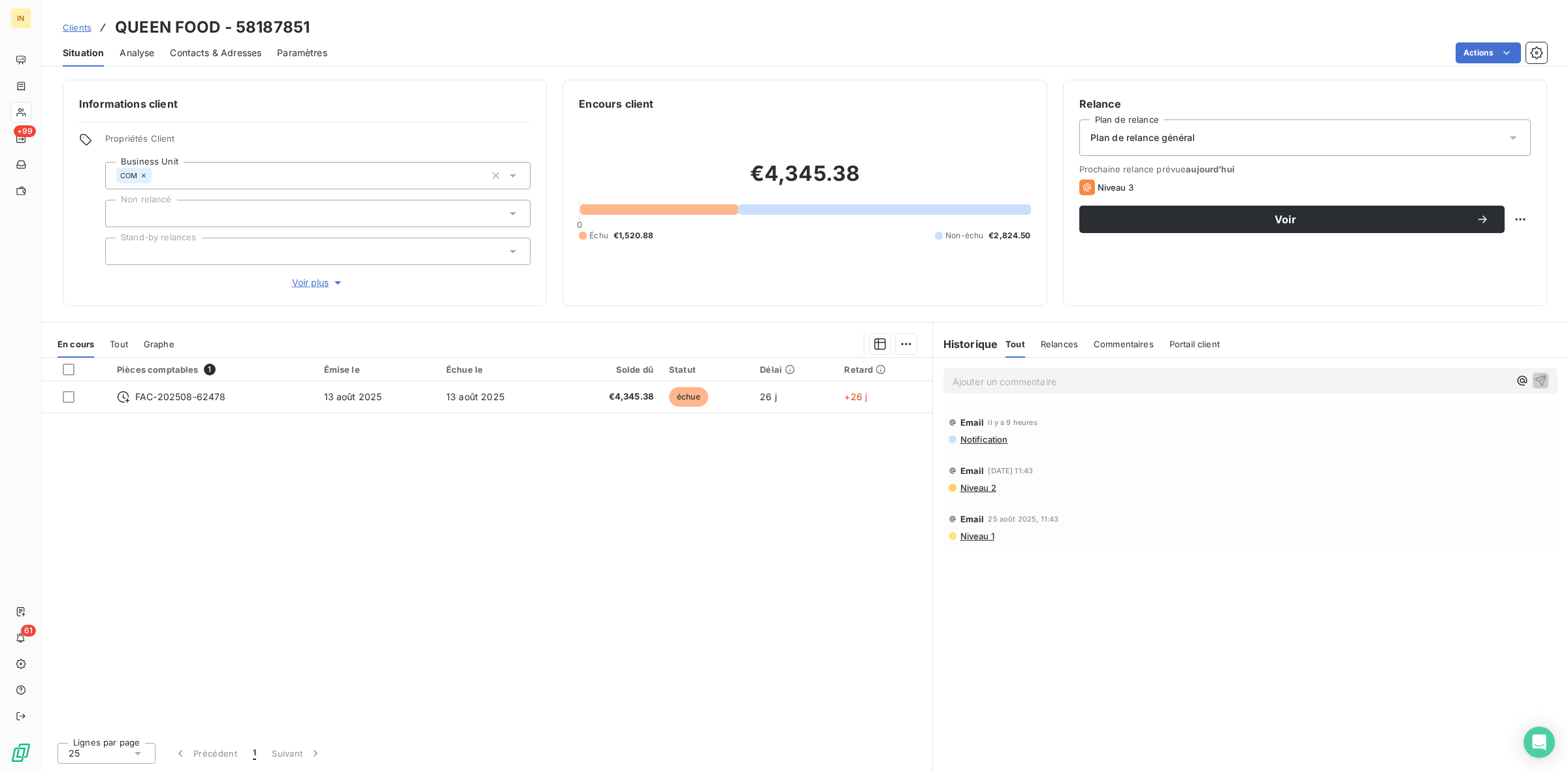
click at [1275, 142] on div "Plan de relance général" at bounding box center [1305, 138] width 451 height 37
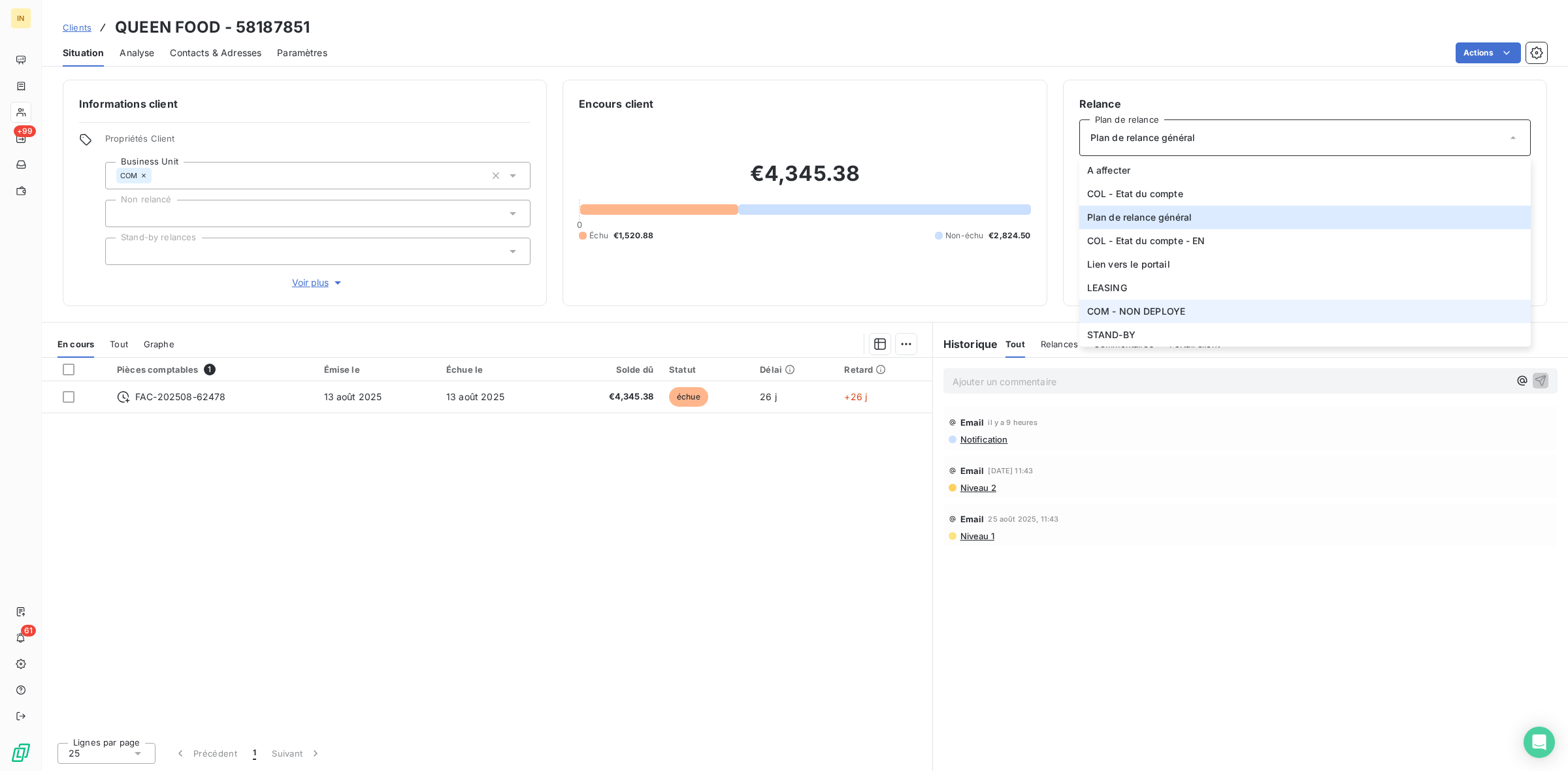
click at [1169, 308] on span "COM - NON DEPLOYE" at bounding box center [1136, 312] width 99 height 13
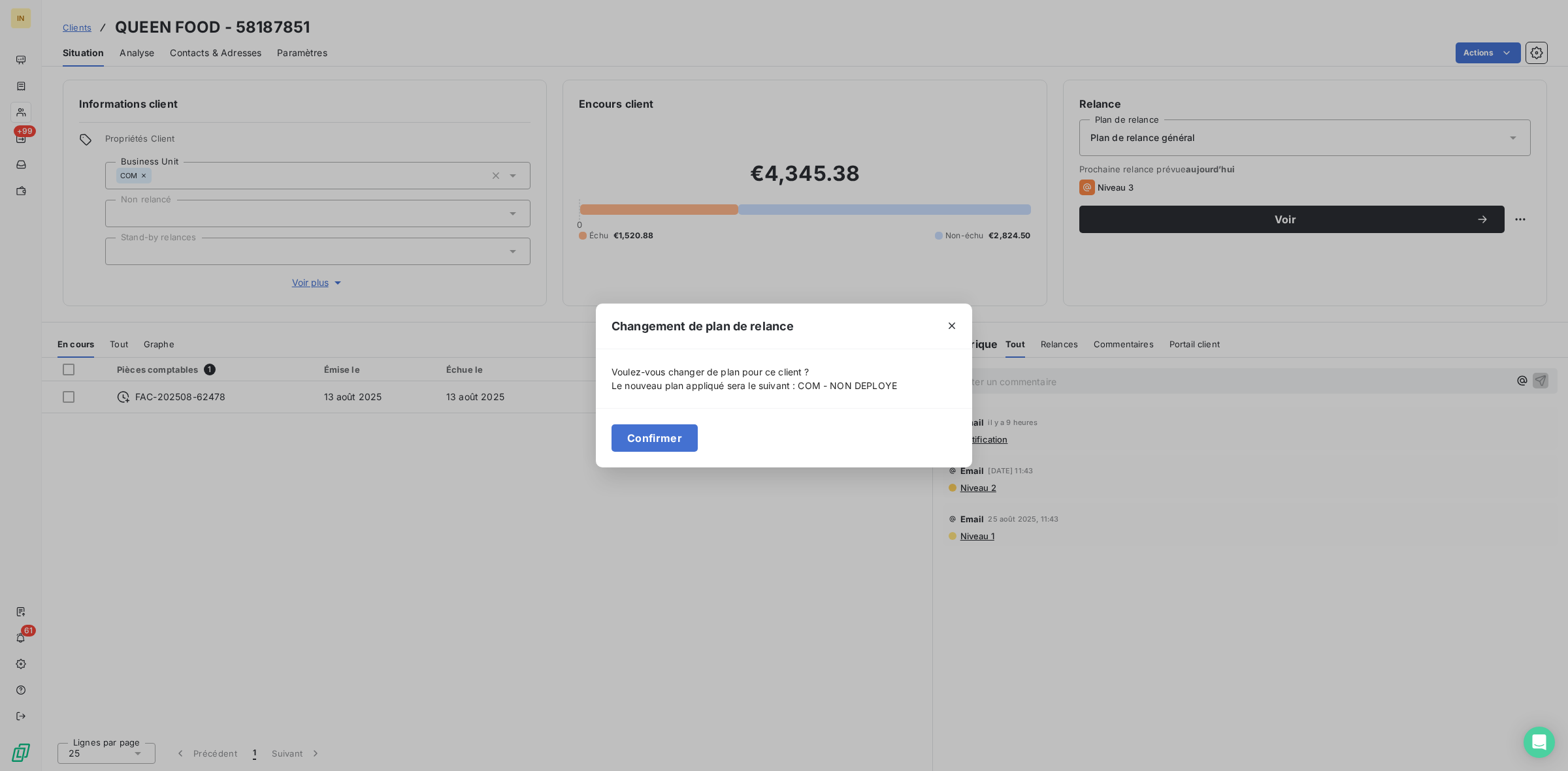
click at [671, 421] on div "Confirmer" at bounding box center [784, 437] width 376 height 60
click at [645, 439] on button "Confirmer" at bounding box center [655, 438] width 86 height 28
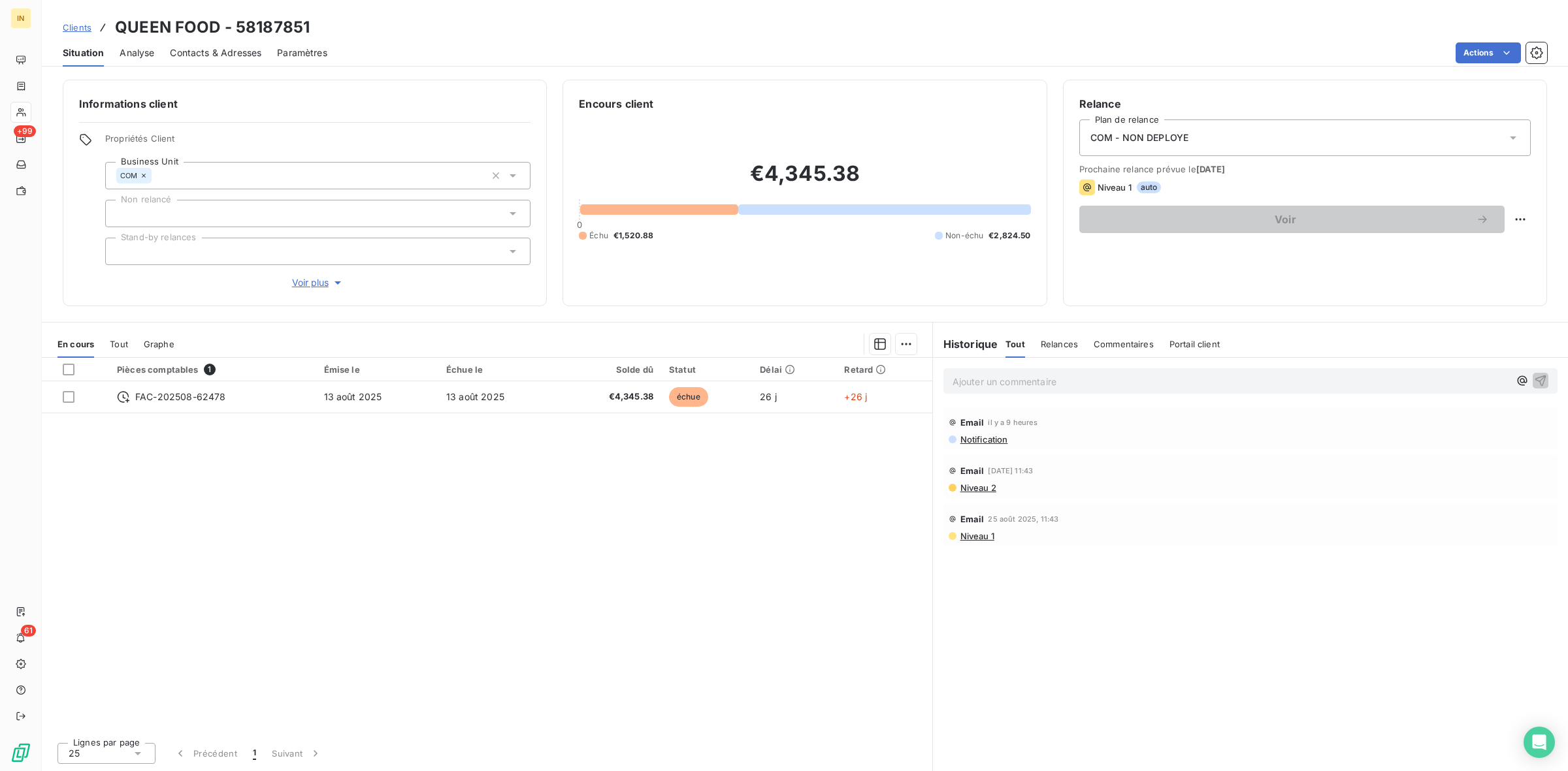
click at [1170, 140] on span "COM - NON DEPLOYE" at bounding box center [1140, 138] width 99 height 13
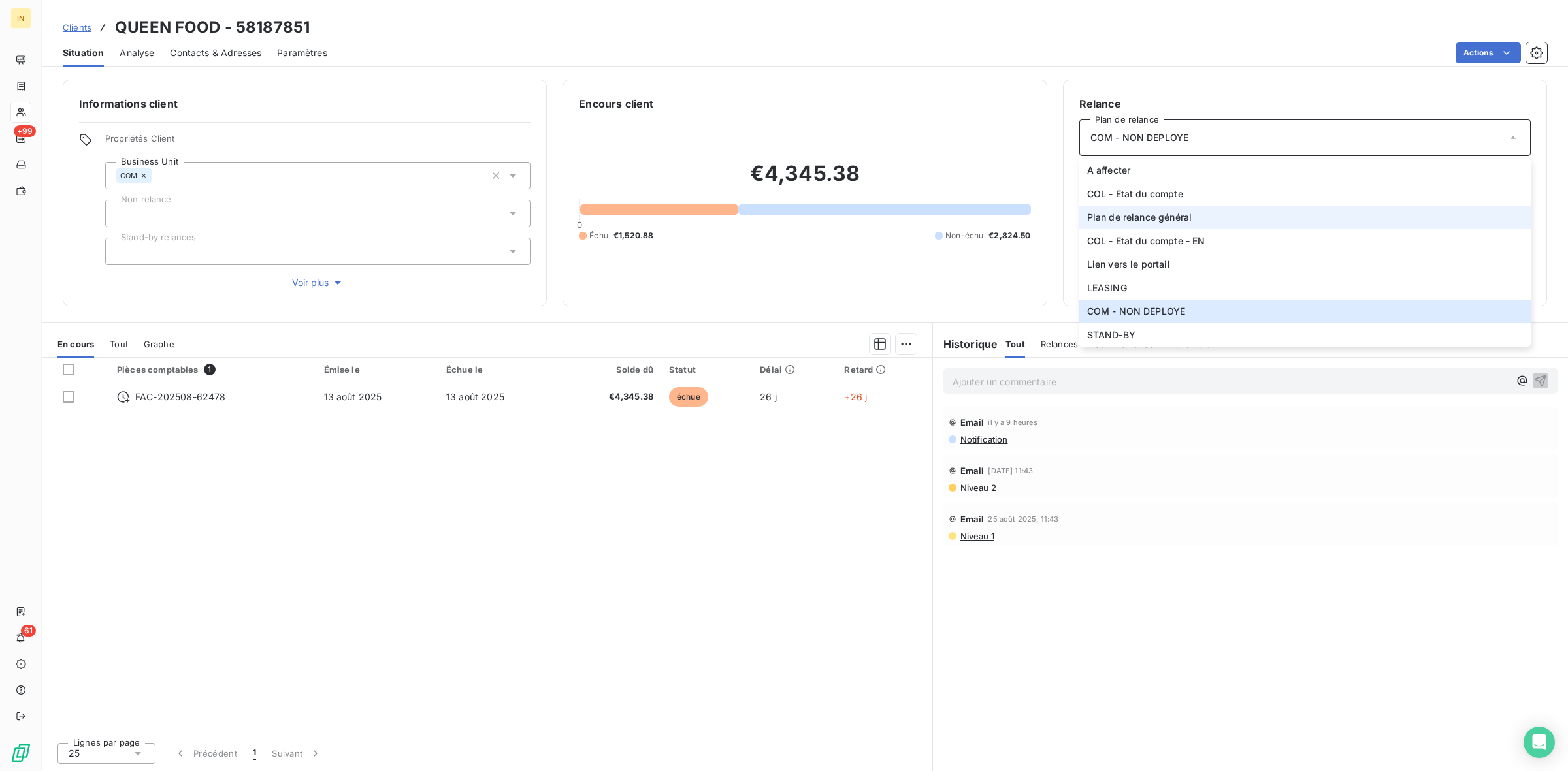
click at [1166, 217] on span "Plan de relance général" at bounding box center [1139, 217] width 105 height 13
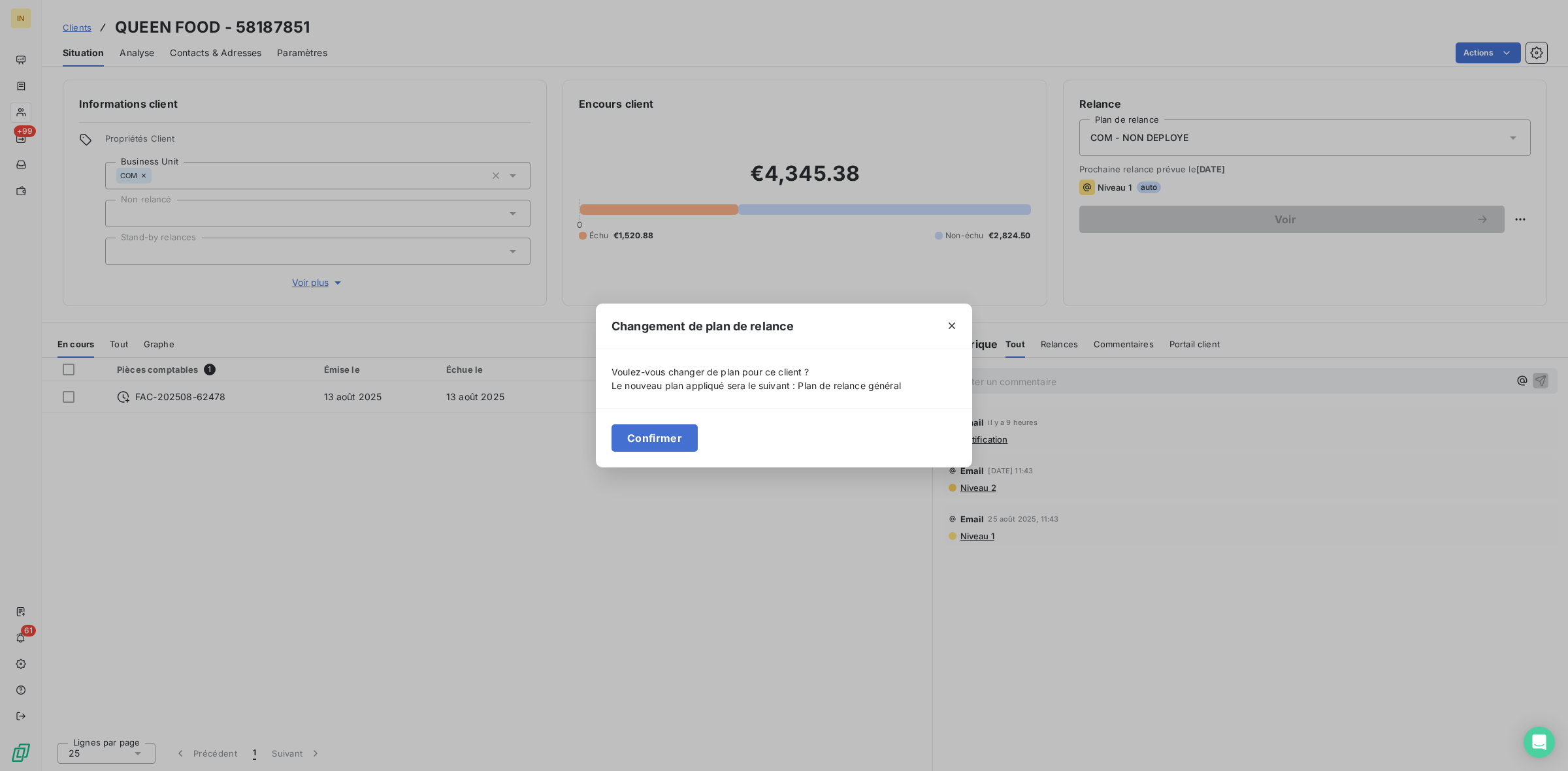
click at [612, 455] on div "Confirmer" at bounding box center [784, 437] width 376 height 60
click at [644, 429] on button "Confirmer" at bounding box center [655, 438] width 86 height 28
